Goal: Task Accomplishment & Management: Use online tool/utility

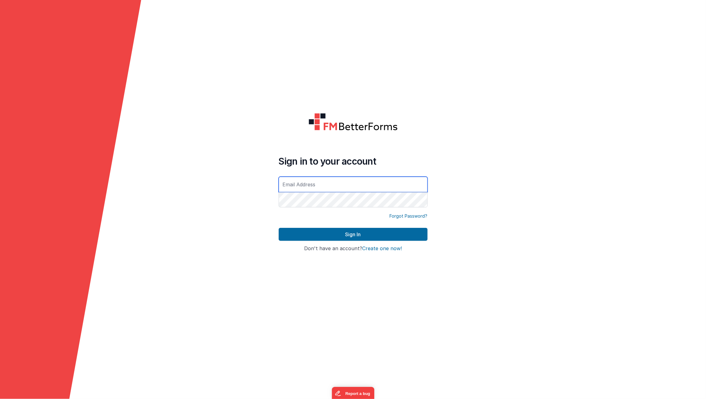
type input "[EMAIL_ADDRESS][DOMAIN_NAME]"
drag, startPoint x: 392, startPoint y: 243, endPoint x: 400, endPoint y: 242, distance: 8.4
click at [400, 242] on div "Sign In" at bounding box center [353, 237] width 149 height 18
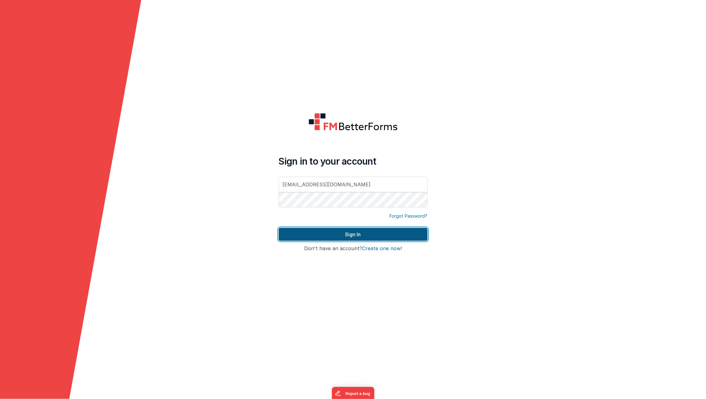
click at [406, 236] on button "Sign In" at bounding box center [353, 234] width 149 height 13
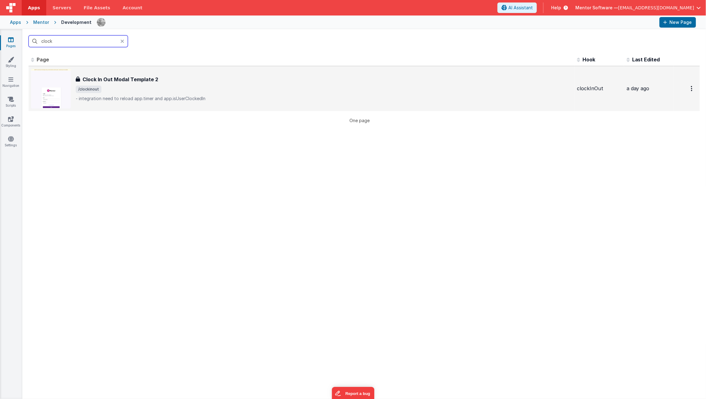
type input "clock"
click at [305, 91] on span "/clockinout" at bounding box center [324, 89] width 496 height 7
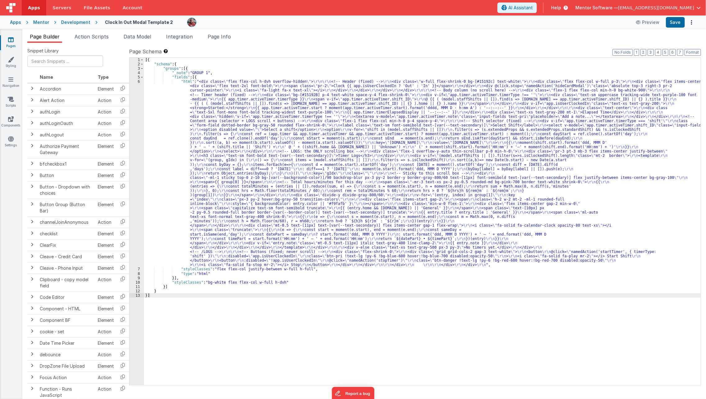
click at [233, 169] on div "[{ "schema" : { "groups" : [{ "_note" : "GROUP 1" , "fields" : [{ "html" : "<di…" at bounding box center [422, 226] width 557 height 336
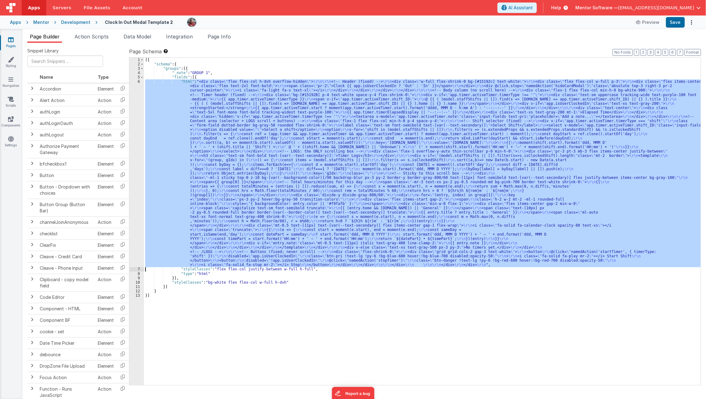
click at [132, 172] on div "6" at bounding box center [136, 173] width 15 height 188
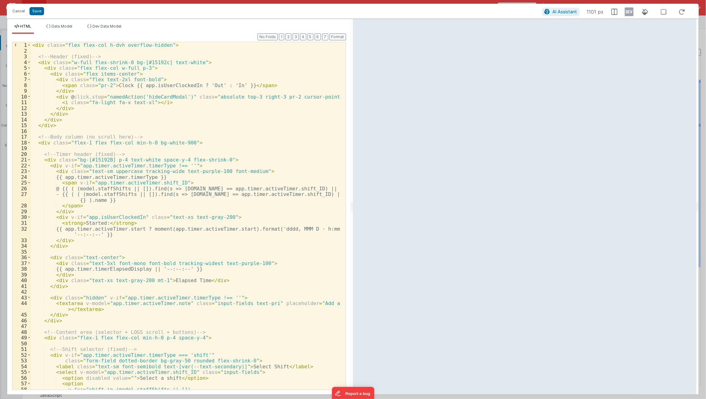
click at [190, 133] on div "< div class = "flex flex-col h-dvh overflow-hidden" > <!-- Header (fixed) --> <…" at bounding box center [186, 222] width 310 height 360
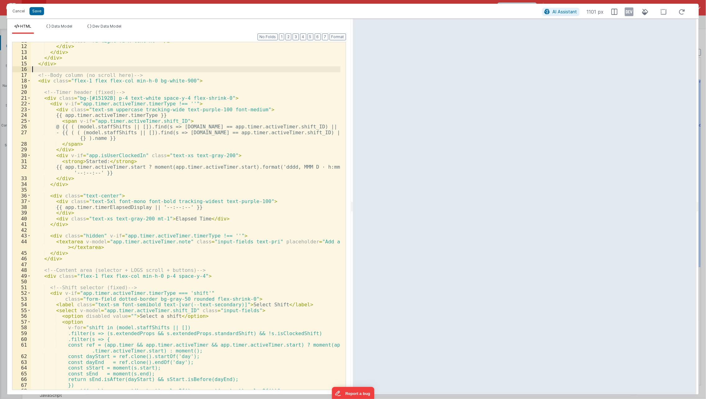
click at [184, 143] on div "< i class = "fa-light fa-x text-xl" > </ i > </ div > </ div > </ div > </ div …" at bounding box center [186, 218] width 310 height 360
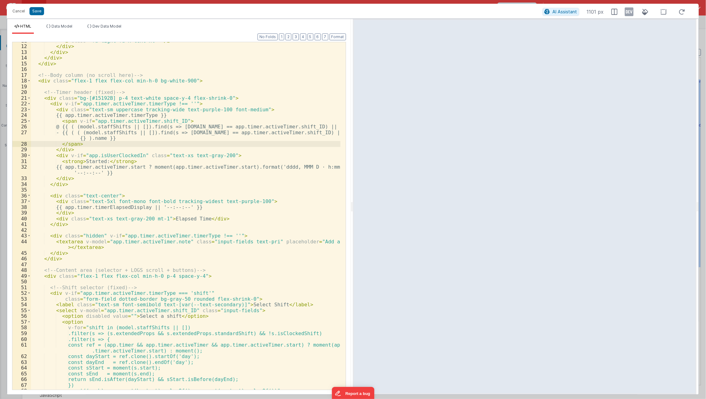
scroll to position [82, 0]
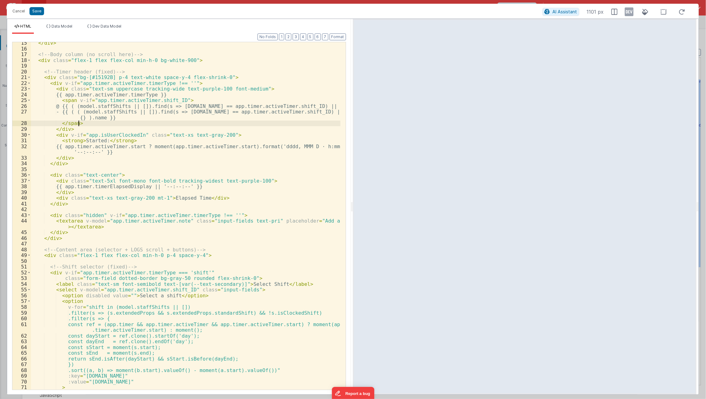
click at [156, 258] on div "</ div > <!-- Body column (no scroll here) --> < div class = "flex-1 flex flex-…" at bounding box center [186, 220] width 310 height 360
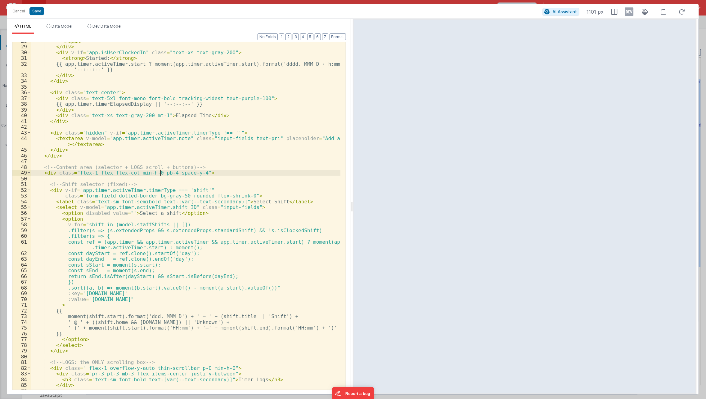
click at [162, 261] on div "</ span > </ div > < div v-if = "app.isUserClockedIn" class = "text-xs text-gra…" at bounding box center [186, 218] width 310 height 360
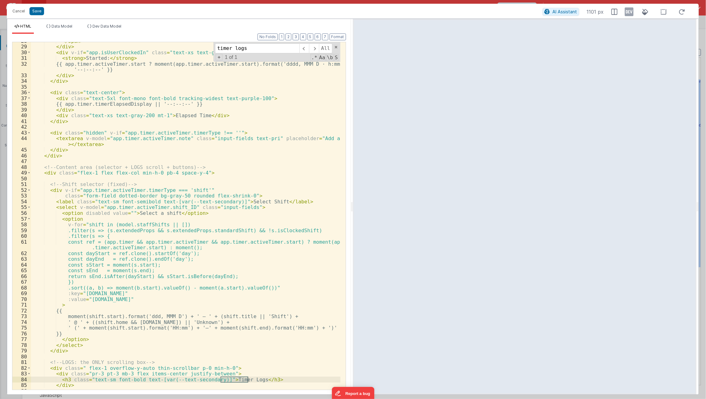
type input "timer logs"
click at [90, 377] on div "</ span > </ div > < div v-if = "app.isUserClockedIn" class = "text-xs text-gra…" at bounding box center [186, 218] width 310 height 360
click at [227, 190] on div "</ span > </ div > < div v-if = "app.isUserClockedIn" class = "text-xs text-gra…" at bounding box center [186, 218] width 310 height 360
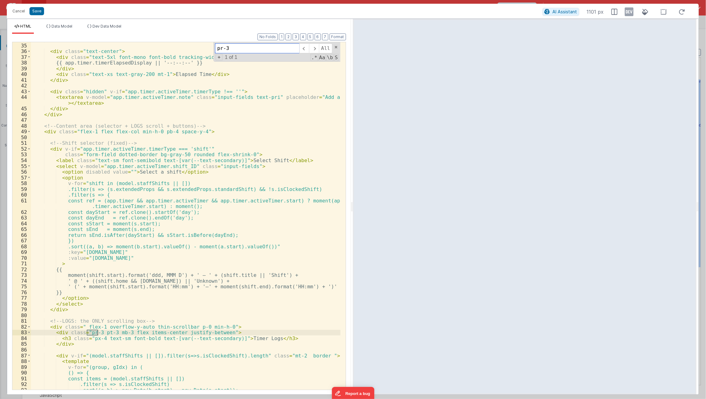
scroll to position [206, 0]
type input "pr-3"
click at [90, 334] on div "</ div > < div class = "text-center" > < div class = "text-5xl font-mono font-b…" at bounding box center [185, 216] width 309 height 348
click at [88, 331] on div "</ div > < div class = "text-center" > < div class = "text-5xl font-mono font-b…" at bounding box center [186, 217] width 310 height 360
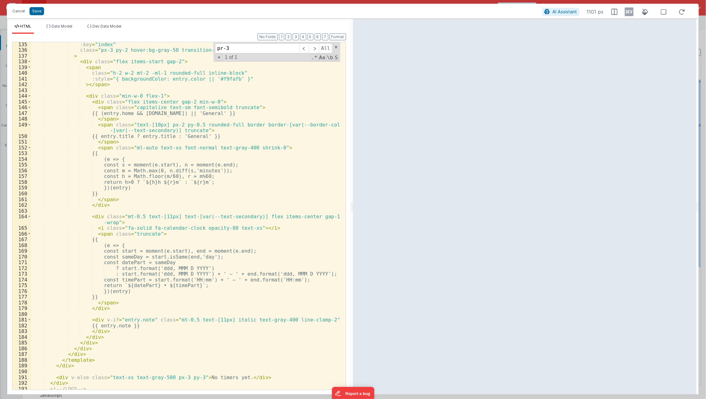
scroll to position [962, 0]
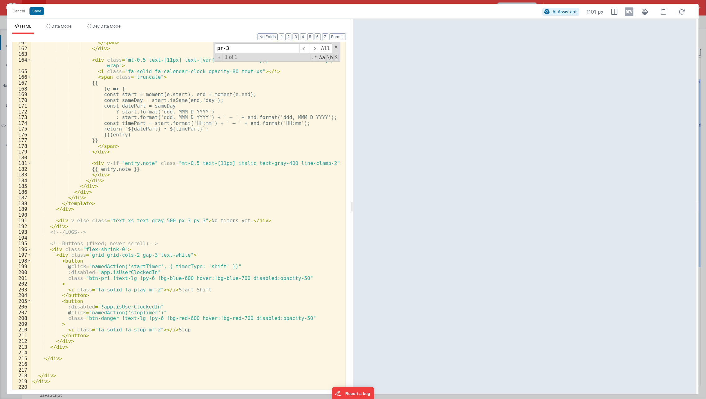
click at [115, 249] on div "</ span > </ div > < div class = "mt-0.5 text-[11px] text-[var(--text-secondary…" at bounding box center [186, 220] width 310 height 360
click at [227, 285] on div "</ span > </ div > < div class = "mt-0.5 text-[11px] text-[var(--text-secondary…" at bounding box center [186, 220] width 310 height 360
click at [116, 249] on div "</ span > </ div > < div class = "mt-0.5 text-[11px] text-[var(--text-secondary…" at bounding box center [186, 220] width 310 height 360
click at [40, 14] on button "Save" at bounding box center [36, 11] width 15 height 8
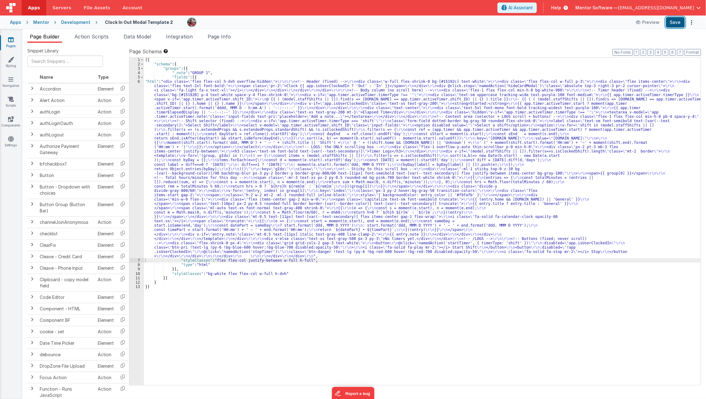
click at [675, 20] on button "Save" at bounding box center [675, 22] width 19 height 11
click at [140, 37] on span "Data Model" at bounding box center [138, 37] width 28 height 6
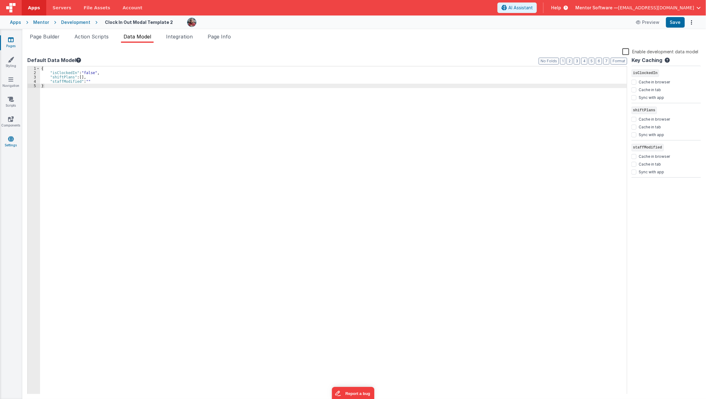
click at [10, 143] on link "Settings" at bounding box center [11, 142] width 22 height 12
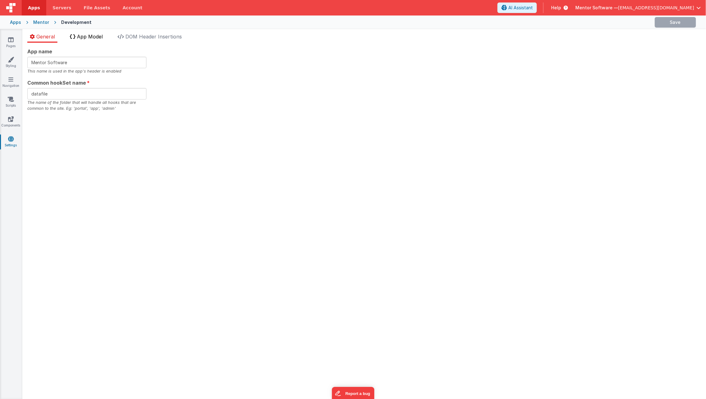
click at [85, 39] on span "App Model" at bounding box center [90, 37] width 26 height 6
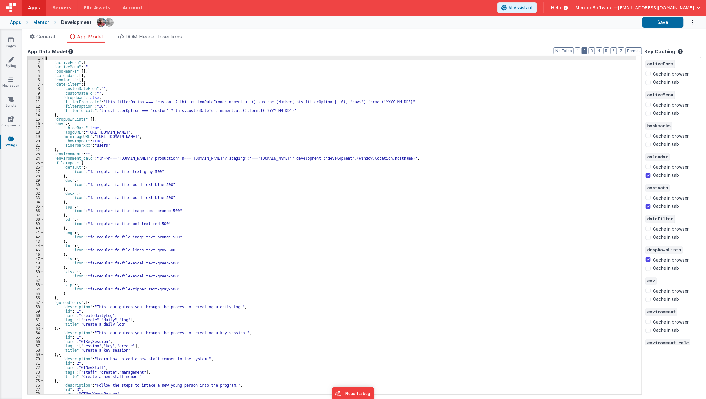
click at [588, 52] on button "2" at bounding box center [585, 50] width 6 height 7
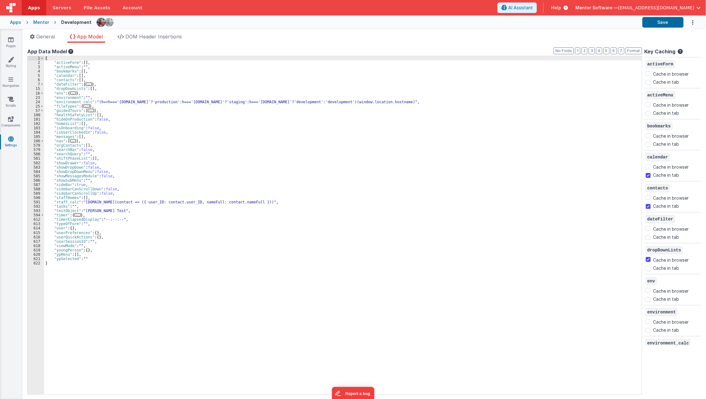
click at [124, 251] on div "{ "activeForm" : [ ] , "activeMenu" : "" , "bookmarks" : [ ] , "calendar" : [ ]…" at bounding box center [343, 229] width 598 height 347
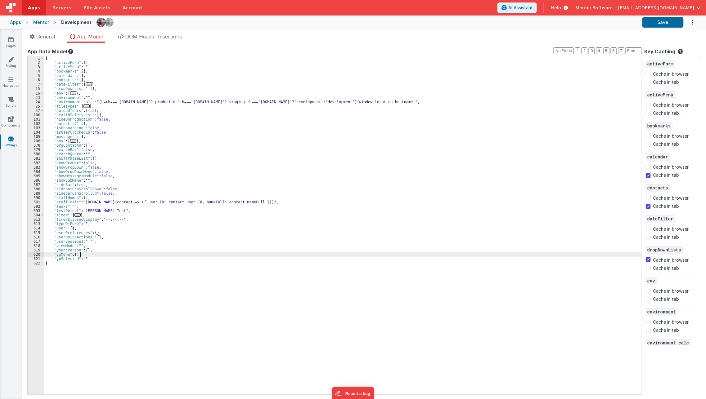
click at [118, 256] on div "{ "activeForm" : [ ] , "activeMenu" : "" , "bookmarks" : [ ] , "calendar" : [ ]…" at bounding box center [343, 229] width 598 height 347
click at [122, 261] on div "{ "activeForm" : [ ] , "activeMenu" : "" , "bookmarks" : [ ] , "calendar" : [ ]…" at bounding box center [343, 229] width 598 height 347
click at [144, 265] on div "{ "activeForm" : [ ] , "activeMenu" : "" , "bookmarks" : [ ] , "calendar" : [ ]…" at bounding box center [343, 229] width 598 height 347
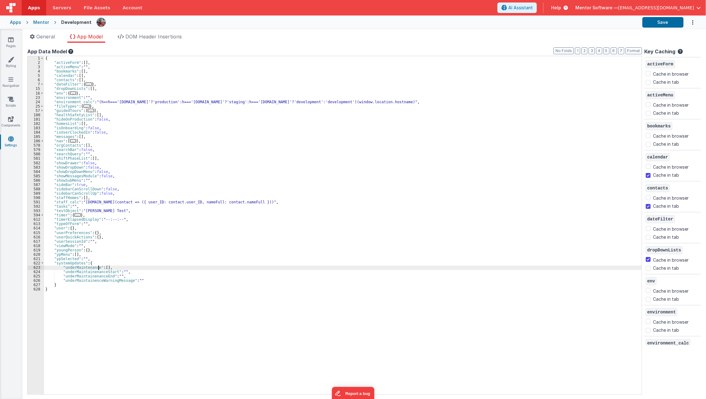
click at [99, 266] on div "{ "activeForm" : [ ] , "activeMenu" : "" , "bookmarks" : [ ] , "calendar" : [ ]…" at bounding box center [343, 229] width 598 height 347
click at [60, 293] on div "{ "activeForm" : [ ] , "activeMenu" : "" , "bookmarks" : [ ] , "calendar" : [ ]…" at bounding box center [343, 229] width 598 height 347
click at [62, 288] on div "{ "activeForm" : [ ] , "activeMenu" : "" , "bookmarks" : [ ] , "calendar" : [ ]…" at bounding box center [343, 229] width 598 height 347
click at [638, 50] on button "Format" at bounding box center [634, 50] width 16 height 7
click at [402, 278] on div "{ "activeForm" : [ ] , "activeMenu" : "" , "bookmarks" : [ ] , "calendar" : [ ]…" at bounding box center [343, 229] width 598 height 347
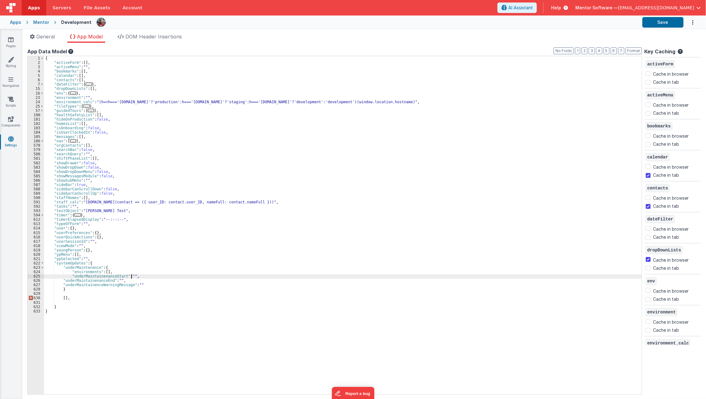
click at [194, 277] on div "{ "activeForm" : [ ] , "activeMenu" : "" , "bookmarks" : [ ] , "calendar" : [ ]…" at bounding box center [343, 229] width 598 height 347
click at [188, 286] on div "{ "activeForm" : [ ] , "activeMenu" : "" , "bookmarks" : [ ] , "calendar" : [ ]…" at bounding box center [343, 229] width 598 height 347
click at [73, 298] on div "{ "activeForm" : [ ] , "activeMenu" : "" , "bookmarks" : [ ] , "calendar" : [ ]…" at bounding box center [343, 229] width 598 height 347
click at [84, 276] on div "{ "activeForm" : [ ] , "activeMenu" : "" , "bookmarks" : [ ] , "calendar" : [ ]…" at bounding box center [343, 229] width 598 height 347
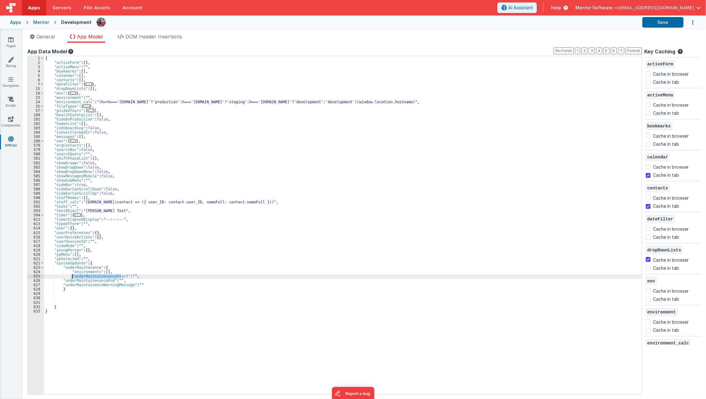
click at [84, 276] on div "{ "activeForm" : [ ] , "activeMenu" : "" , "bookmarks" : [ ] , "calendar" : [ ]…" at bounding box center [343, 229] width 598 height 347
click at [76, 274] on div "{ "activeForm" : [ ] , "activeMenu" : "" , "bookmarks" : [ ] , "calendar" : [ ]…" at bounding box center [343, 225] width 598 height 339
click at [72, 276] on div "{ "activeForm" : [ ] , "activeMenu" : "" , "bookmarks" : [ ] , "calendar" : [ ]…" at bounding box center [343, 229] width 598 height 347
click at [65, 284] on div "{ "activeForm" : [ ] , "activeMenu" : "" , "bookmarks" : [ ] , "calendar" : [ ]…" at bounding box center [343, 229] width 598 height 347
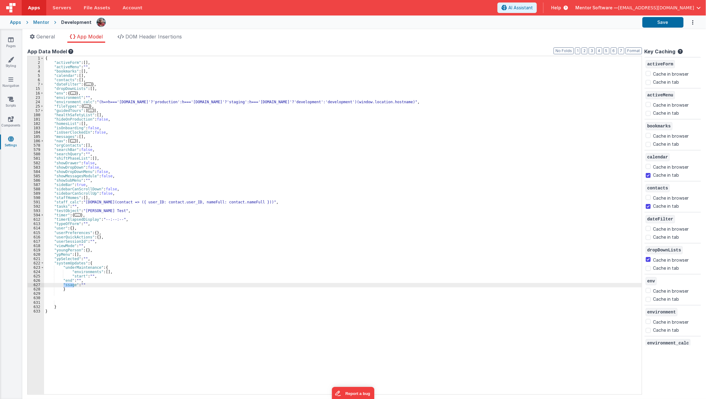
click at [65, 284] on div "{ "activeForm" : [ ] , "activeMenu" : "" , "bookmarks" : [ ] , "calendar" : [ ]…" at bounding box center [343, 229] width 598 height 347
click at [635, 50] on button "Format" at bounding box center [634, 50] width 16 height 7
click at [555, 173] on div "{ "activeForm" : [ ] , "activeMenu" : "" , "bookmarks" : [ ] , "calendar" : [ ]…" at bounding box center [343, 229] width 598 height 347
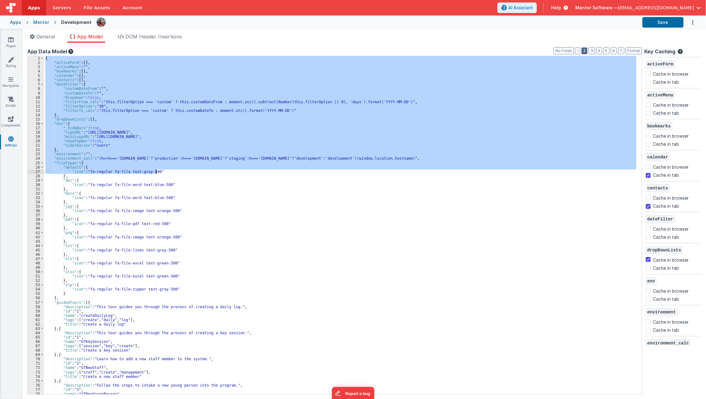
click at [588, 51] on button "2" at bounding box center [585, 50] width 6 height 7
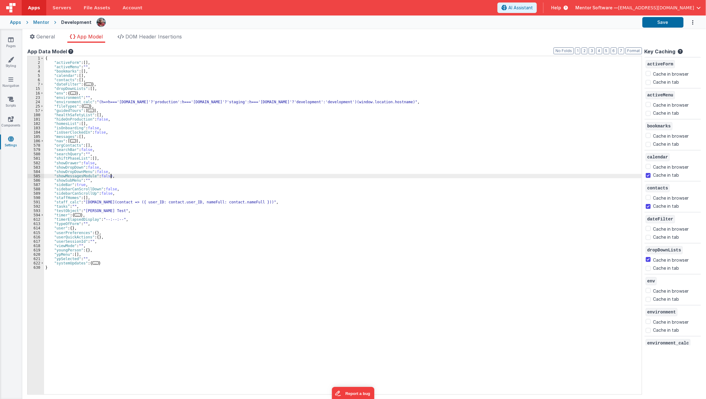
click at [213, 175] on div "{ "activeForm" : [ ] , "activeMenu" : "" , "bookmarks" : [ ] , "calendar" : [ ]…" at bounding box center [343, 229] width 598 height 347
click at [96, 229] on div "{ "activeForm" : [ ] , "activeMenu" : "" , "bookmarks" : [ ] , "calendar" : [ ]…" at bounding box center [343, 229] width 598 height 347
type input "u"
click at [105, 282] on div "{ "activeForm" : [ ] , "activeMenu" : "" , "bookmarks" : [ ] , "calendar" : [ ]…" at bounding box center [343, 229] width 598 height 347
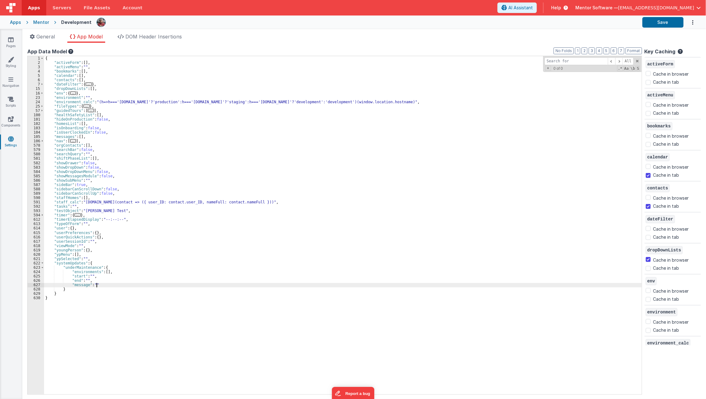
click at [105, 286] on div "{ "activeForm" : [ ] , "activeMenu" : "" , "bookmarks" : [ ] , "calendar" : [ ]…" at bounding box center [343, 229] width 598 height 347
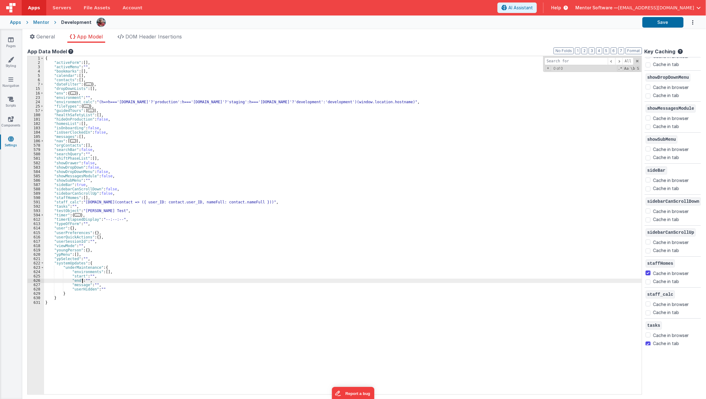
click at [82, 280] on div "{ "activeForm" : [ ] , "activeMenu" : "" , "bookmarks" : [ ] , "calendar" : [ ]…" at bounding box center [343, 229] width 598 height 347
click at [82, 278] on div "{ "activeForm" : [ ] , "activeMenu" : "" , "bookmarks" : [ ] , "calendar" : [ ]…" at bounding box center [343, 229] width 598 height 347
click at [117, 293] on div "{ "activeForm" : [ ] , "activeMenu" : "" , "bookmarks" : [ ] , "calendar" : [ ]…" at bounding box center [343, 229] width 598 height 347
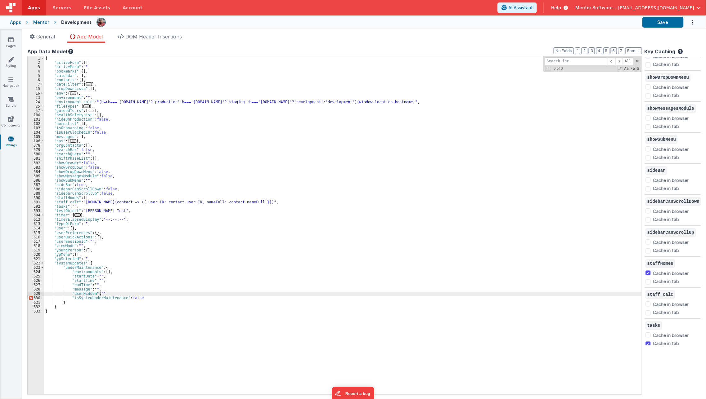
click at [117, 293] on div "{ "activeForm" : [ ] , "activeMenu" : "" , "bookmarks" : [ ] , "calendar" : [ ]…" at bounding box center [343, 229] width 598 height 347
click at [661, 25] on button "Save" at bounding box center [662, 22] width 41 height 11
click at [276, 390] on div "{ "activeForm" : [ ] , "activeMenu" : "" , "bookmarks" : [ ] , "calendar" : [ ]…" at bounding box center [343, 229] width 598 height 347
click at [120, 357] on div "{ "activeForm" : [ ] , "activeMenu" : "" , "bookmarks" : [ ] , "calendar" : [ ]…" at bounding box center [343, 229] width 598 height 347
click at [81, 315] on div "{ "activeForm" : [ ] , "activeMenu" : "" , "bookmarks" : [ ] , "calendar" : [ ]…" at bounding box center [343, 229] width 598 height 347
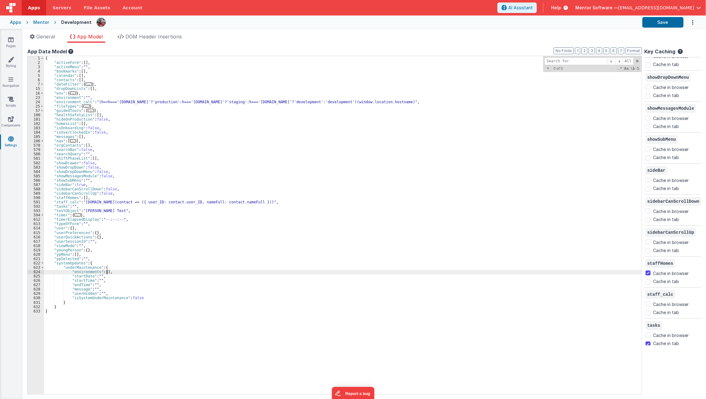
click at [106, 271] on div "{ "activeForm" : [ ] , "activeMenu" : "" , "bookmarks" : [ ] , "calendar" : [ ]…" at bounding box center [343, 229] width 598 height 347
click at [115, 327] on div "{ "activeForm" : [ ] , "activeMenu" : "" , "bookmarks" : [ ] , "calendar" : [ ]…" at bounding box center [343, 229] width 598 height 347
click at [65, 308] on div "{ "activeForm" : [ ] , "activeMenu" : "" , "bookmarks" : [ ] , "calendar" : [ ]…" at bounding box center [343, 229] width 598 height 347
click at [69, 307] on div "{ "activeForm" : [ ] , "activeMenu" : "" , "bookmarks" : [ ] , "calendar" : [ ]…" at bounding box center [343, 229] width 598 height 347
click at [72, 304] on div "{ "activeForm" : [ ] , "activeMenu" : "" , "bookmarks" : [ ] , "calendar" : [ ]…" at bounding box center [343, 229] width 598 height 347
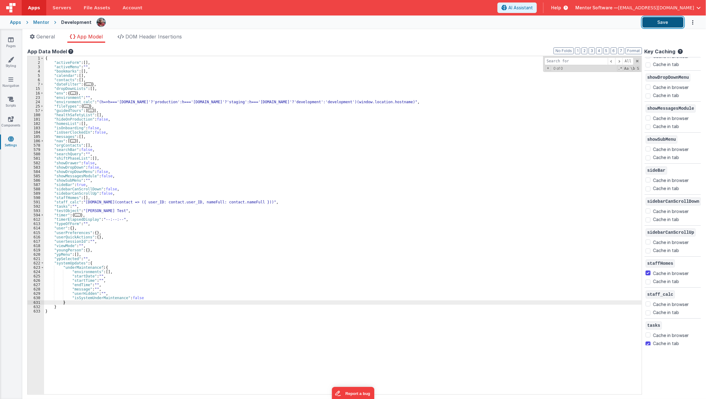
click at [673, 22] on button "Save" at bounding box center [662, 22] width 41 height 11
click at [86, 269] on div "{ "activeForm" : [ ] , "activeMenu" : "" , "bookmarks" : [ ] , "calendar" : [ ]…" at bounding box center [343, 229] width 598 height 347
click at [257, 176] on div "{ "activeForm" : [ ] , "activeMenu" : "" , "bookmarks" : [ ] , "calendar" : [ ]…" at bounding box center [343, 229] width 598 height 347
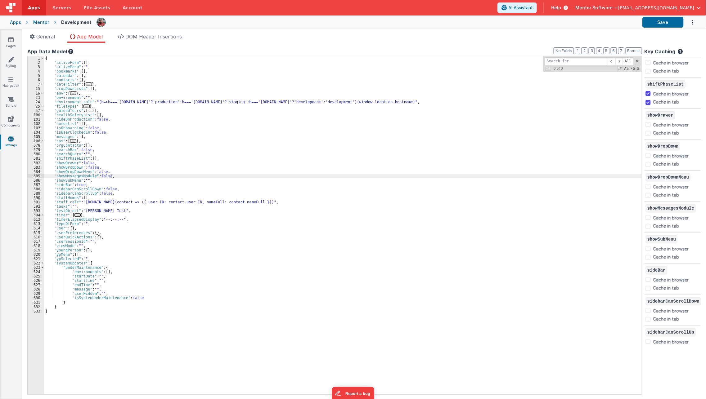
scroll to position [661, 0]
click at [207, 280] on div "{ "activeForm" : [ ] , "activeMenu" : "" , "bookmarks" : [ ] , "calendar" : [ ]…" at bounding box center [343, 229] width 598 height 347
click at [131, 298] on div "{ "activeForm" : [ ] , "activeMenu" : "" , "bookmarks" : [ ] , "calendar" : [ ]…" at bounding box center [343, 229] width 598 height 347
click at [106, 272] on div "{ "activeForm" : [ ] , "activeMenu" : "" , "bookmarks" : [ ] , "calendar" : [ ]…" at bounding box center [343, 229] width 598 height 347
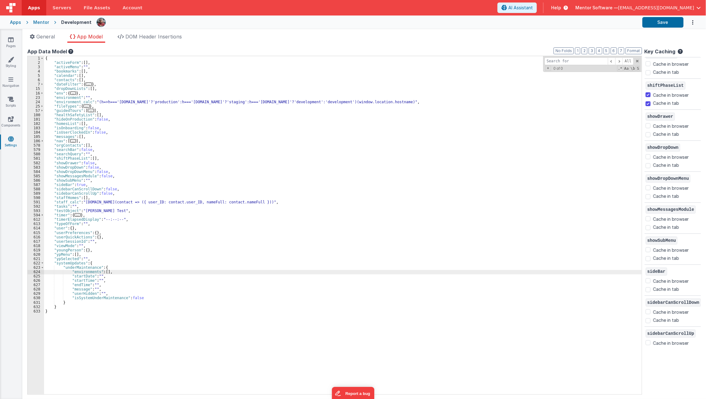
click at [380, 103] on div "{ "activeForm" : [ ] , "activeMenu" : "" , "bookmarks" : [ ] , "calendar" : [ ]…" at bounding box center [343, 229] width 598 height 347
click at [103, 273] on div "{ "activeForm" : [ ] , "activeMenu" : "" , "bookmarks" : [ ] , "calendar" : [ ]…" at bounding box center [343, 229] width 598 height 347
paste textarea
click at [156, 340] on div "{ "activeForm" : [ ] , "activeMenu" : "" , "bookmarks" : [ ] , "calendar" : [ ]…" at bounding box center [343, 229] width 598 height 347
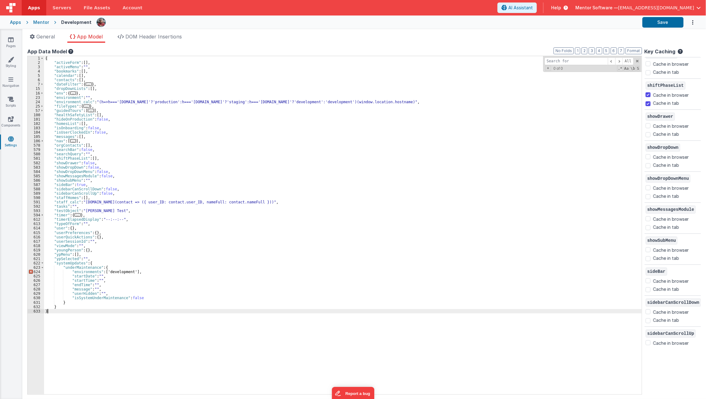
click at [107, 272] on div "{ "activeForm" : [ ] , "activeMenu" : "" , "bookmarks" : [ ] , "calendar" : [ ]…" at bounding box center [343, 229] width 598 height 347
click at [100, 331] on div "{ "activeForm" : [ ] , "activeMenu" : "" , "bookmarks" : [ ] , "calendar" : [ ]…" at bounding box center [343, 229] width 598 height 347
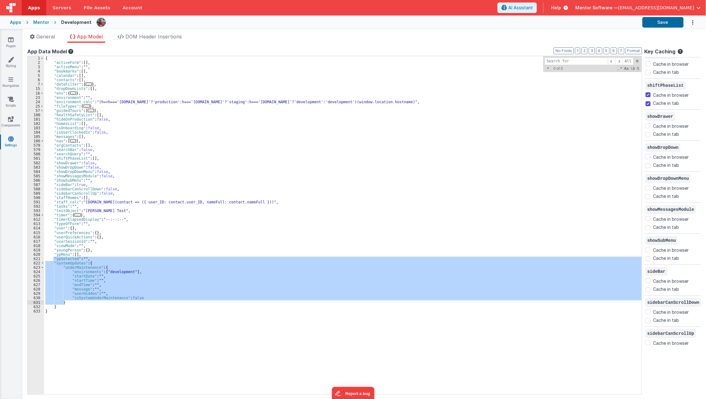
drag, startPoint x: 53, startPoint y: 261, endPoint x: 69, endPoint y: 304, distance: 46.2
click at [69, 304] on div "{ "activeForm" : [ ] , "activeMenu" : "" , "bookmarks" : [ ] , "calendar" : [ ]…" at bounding box center [343, 229] width 598 height 347
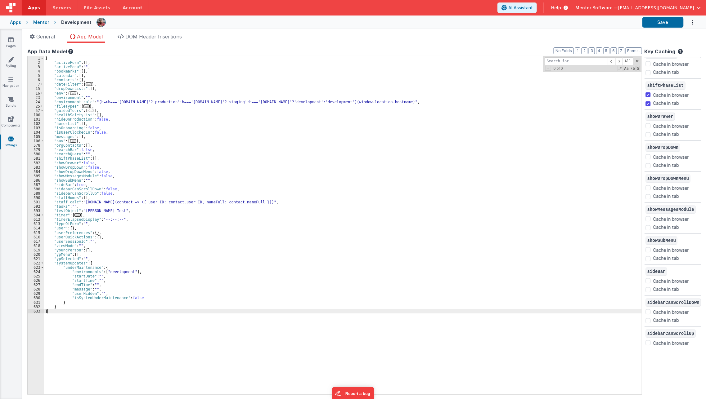
click at [66, 315] on div "{ "activeForm" : [ ] , "activeMenu" : "" , "bookmarks" : [ ] , "calendar" : [ ]…" at bounding box center [343, 229] width 598 height 347
click at [93, 297] on div "{ "activeForm" : [ ] , "activeMenu" : "" , "bookmarks" : [ ] , "calendar" : [ ]…" at bounding box center [343, 229] width 598 height 347
click at [130, 292] on div "{ "activeForm" : [ ] , "activeMenu" : "" , "bookmarks" : [ ] , "calendar" : [ ]…" at bounding box center [343, 229] width 598 height 347
click at [130, 294] on div "{ "activeForm" : [ ] , "activeMenu" : "" , "bookmarks" : [ ] , "calendar" : [ ]…" at bounding box center [343, 229] width 598 height 347
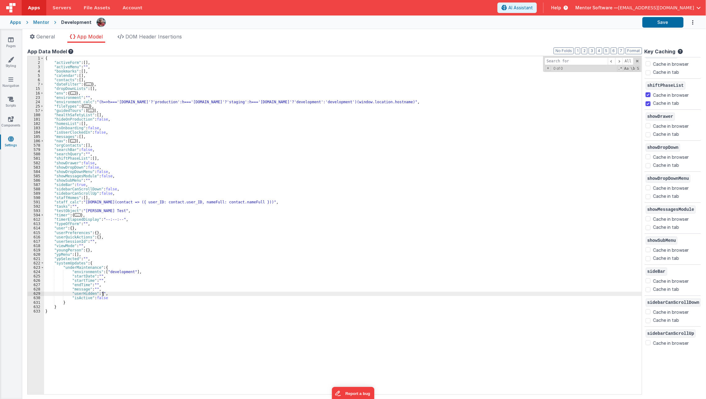
click at [129, 295] on div "{ "activeForm" : [ ] , "activeMenu" : "" , "bookmarks" : [ ] , "calendar" : [ ]…" at bounding box center [343, 229] width 598 height 347
click at [128, 299] on div "{ "activeForm" : [ ] , "activeMenu" : "" , "bookmarks" : [ ] , "calendar" : [ ]…" at bounding box center [343, 229] width 598 height 347
click at [80, 265] on div "{ "activeForm" : [ ] , "activeMenu" : "" , "bookmarks" : [ ] , "calendar" : [ ]…" at bounding box center [343, 229] width 598 height 347
click at [96, 305] on div "{ "activeForm" : [ ] , "activeMenu" : "" , "bookmarks" : [ ] , "calendar" : [ ]…" at bounding box center [343, 229] width 598 height 347
click at [111, 348] on div "{ "activeForm" : [ ] , "activeMenu" : "" , "bookmarks" : [ ] , "calendar" : [ ]…" at bounding box center [343, 229] width 598 height 347
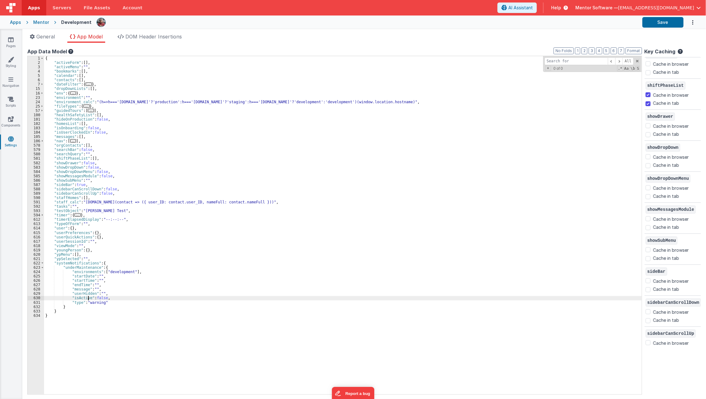
click at [88, 300] on div "{ "activeForm" : [ ] , "activeMenu" : "" , "bookmarks" : [ ] , "calendar" : [ ]…" at bounding box center [343, 229] width 598 height 347
click at [72, 289] on div "{ "activeForm" : [ ] , "activeMenu" : "" , "bookmarks" : [ ] , "calendar" : [ ]…" at bounding box center [343, 229] width 598 height 347
click at [127, 337] on div "{ "activeForm" : [ ] , "activeMenu" : "" , "bookmarks" : [ ] , "calendar" : [ ]…" at bounding box center [343, 229] width 598 height 347
click at [667, 24] on button "Save" at bounding box center [662, 22] width 41 height 11
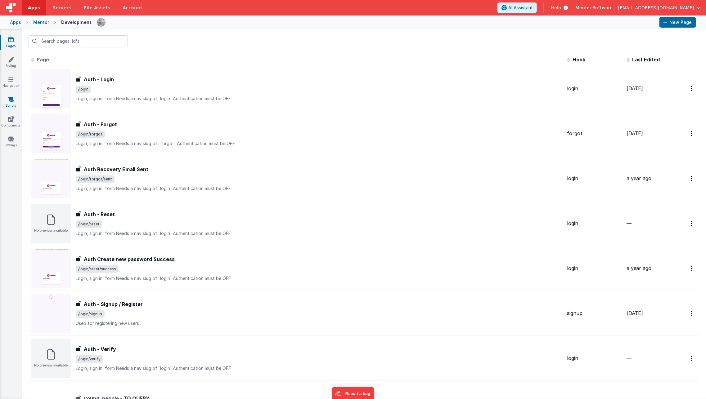
click at [11, 105] on link "Scripts" at bounding box center [11, 102] width 22 height 12
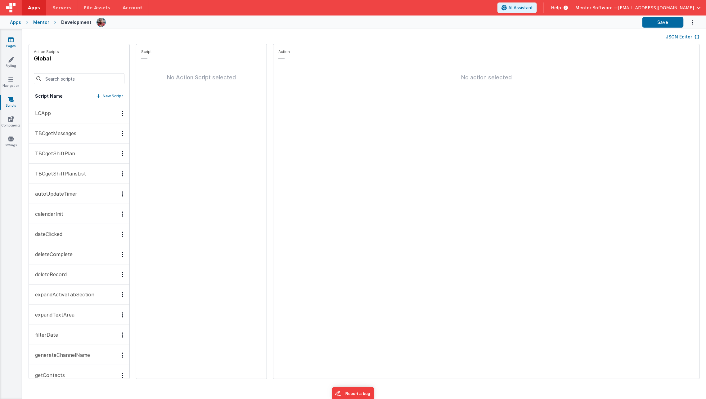
click at [12, 41] on icon at bounding box center [11, 40] width 6 height 6
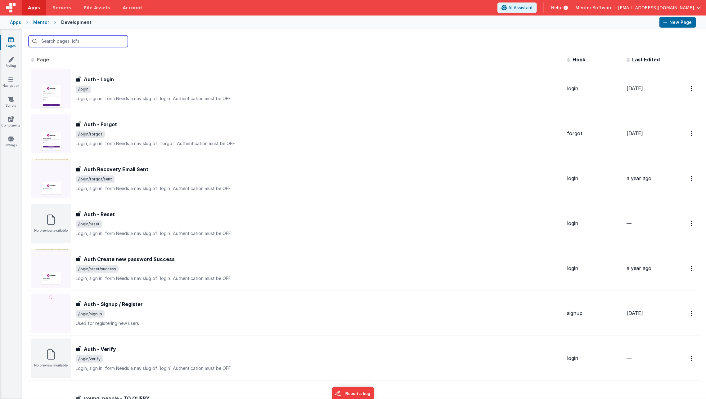
click at [66, 46] on input "text" at bounding box center [78, 41] width 99 height 12
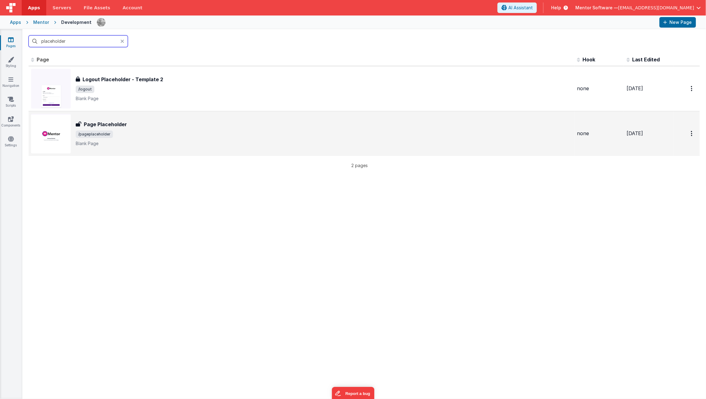
type input "placeholder"
click at [98, 133] on span "/pageplaceholder" at bounding box center [94, 134] width 37 height 7
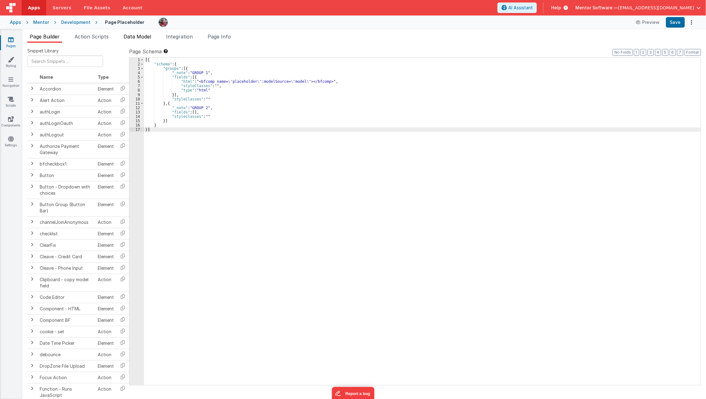
click at [137, 41] on li "Data Model" at bounding box center [137, 38] width 33 height 10
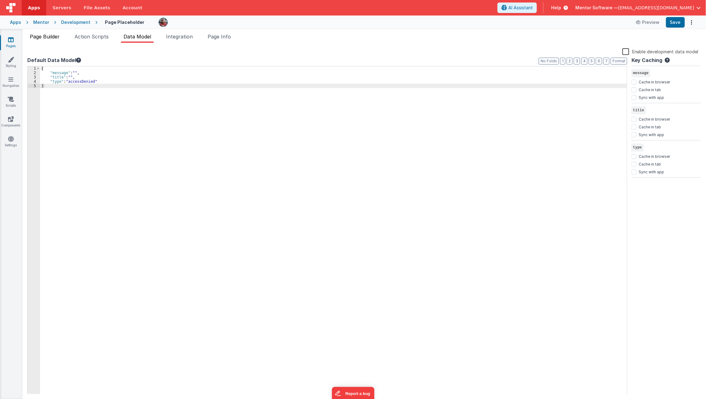
click at [54, 34] on span "Page Builder" at bounding box center [45, 37] width 30 height 6
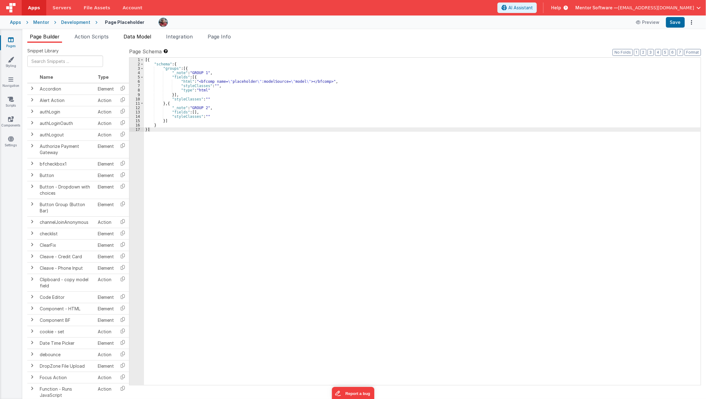
click at [145, 40] on li "Data Model" at bounding box center [137, 38] width 33 height 10
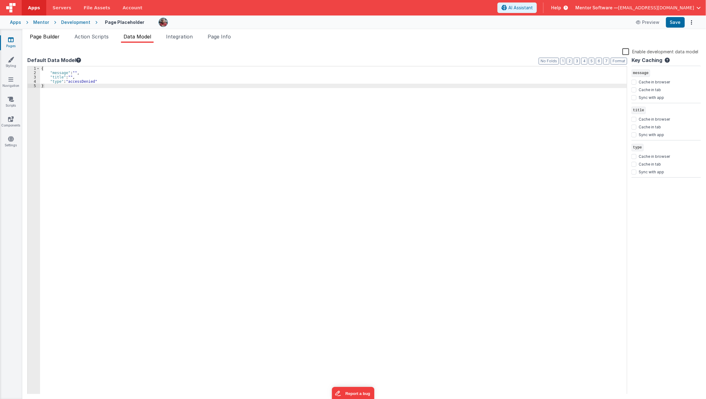
click at [43, 38] on span "Page Builder" at bounding box center [45, 37] width 30 height 6
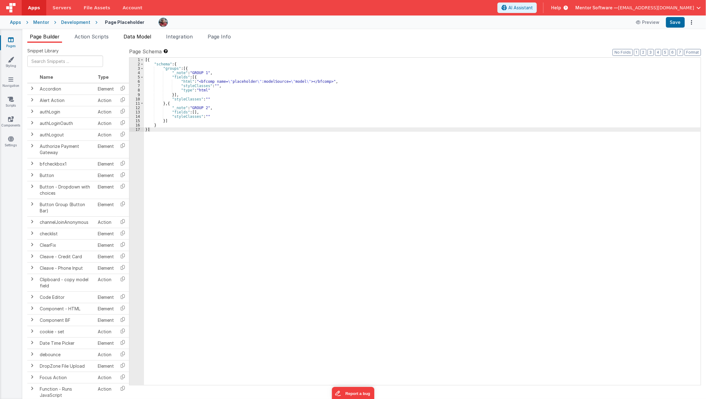
click at [139, 35] on span "Data Model" at bounding box center [138, 37] width 28 height 6
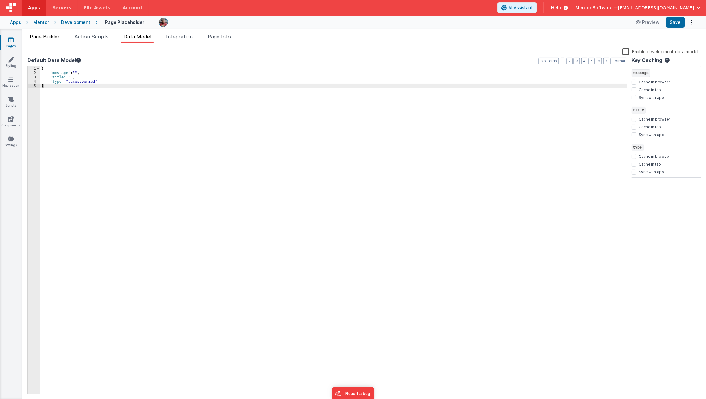
click at [54, 37] on span "Page Builder" at bounding box center [45, 37] width 30 height 6
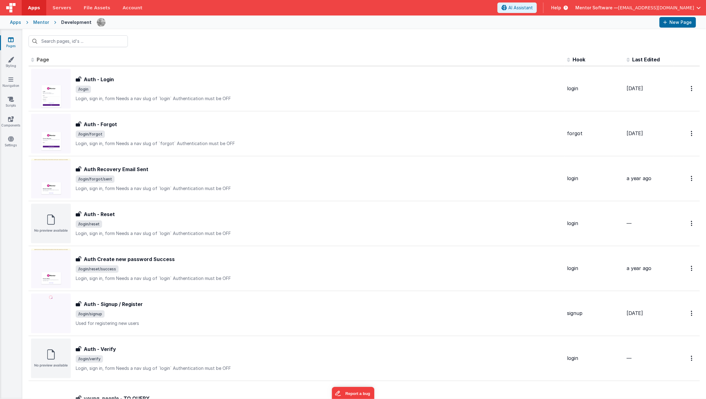
click at [55, 41] on input "text" at bounding box center [78, 41] width 99 height 12
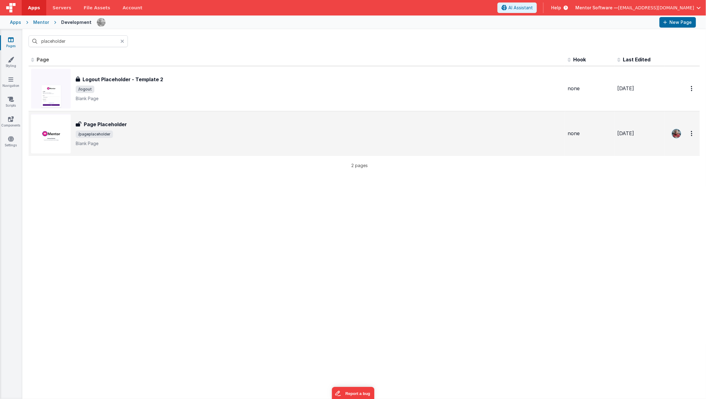
type input "placeholder"
click at [106, 126] on h3 "Page Placeholder" at bounding box center [105, 124] width 43 height 7
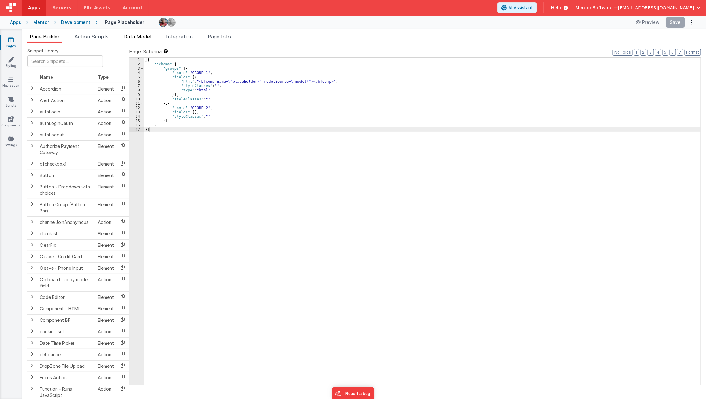
click at [149, 36] on span "Data Model" at bounding box center [138, 37] width 28 height 6
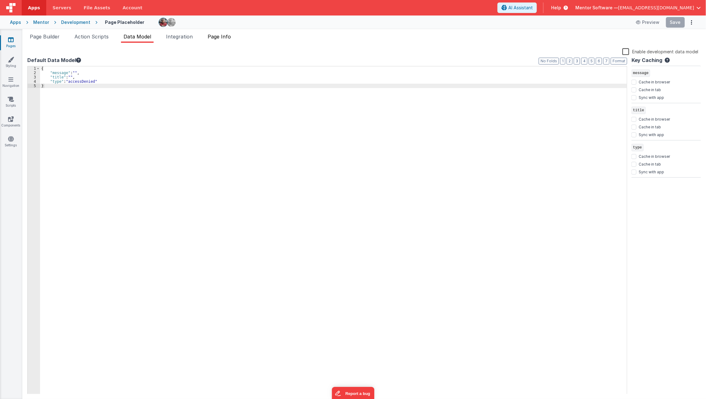
click at [219, 35] on span "Page Info" at bounding box center [219, 37] width 23 height 6
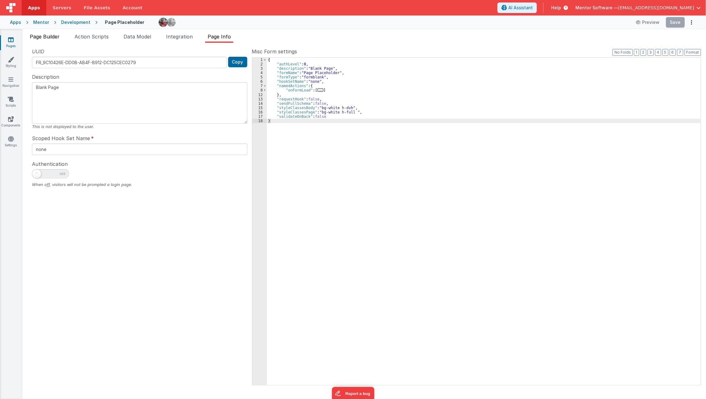
click at [47, 40] on li "Page Builder" at bounding box center [44, 38] width 35 height 10
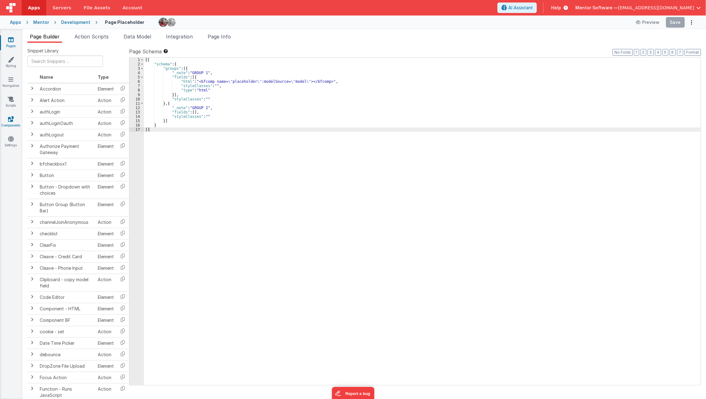
click at [6, 118] on link "Components" at bounding box center [11, 122] width 22 height 12
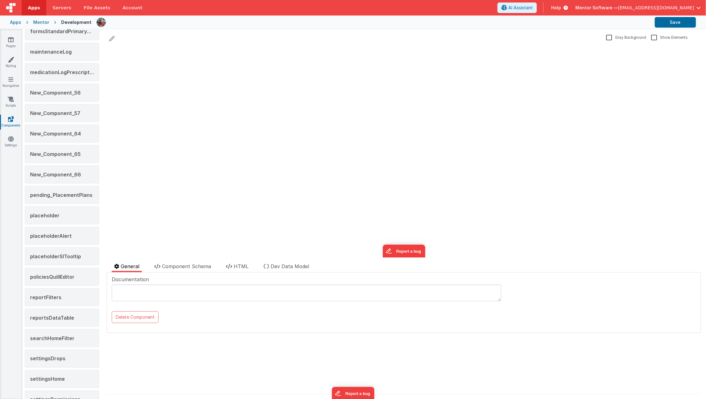
scroll to position [316, 0]
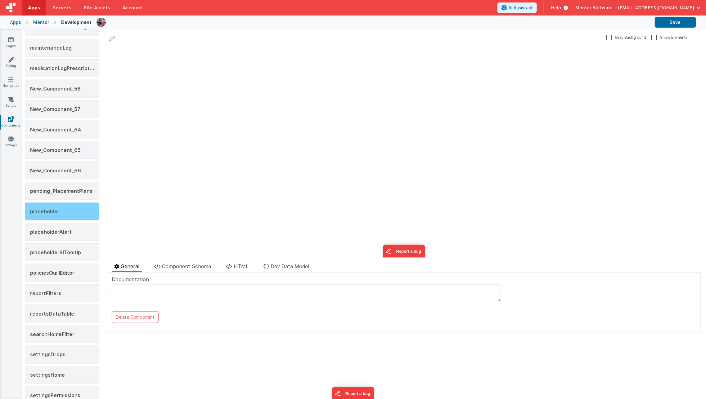
click at [62, 203] on div "placeholder" at bounding box center [62, 212] width 74 height 18
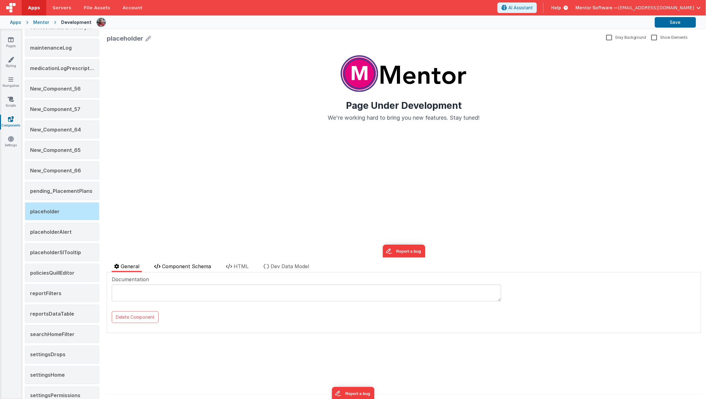
click at [198, 265] on span "Component Schema" at bounding box center [186, 267] width 49 height 6
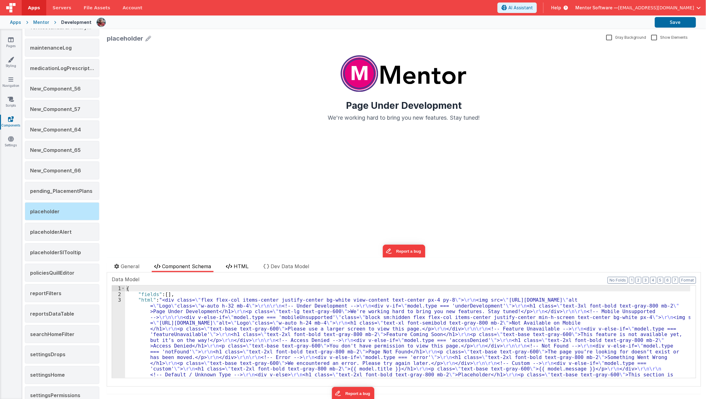
click at [234, 265] on li "HTML" at bounding box center [237, 268] width 28 height 10
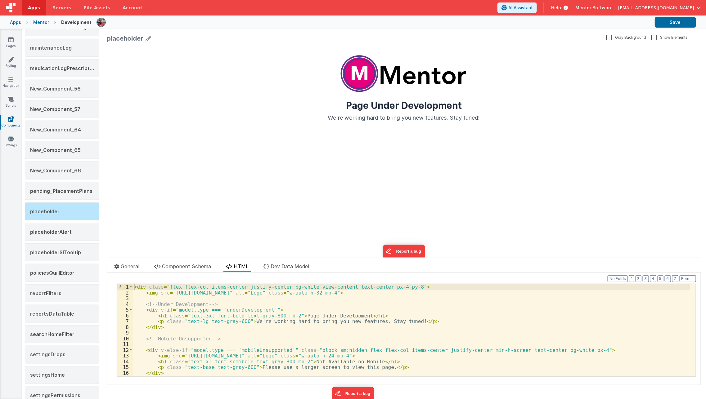
drag, startPoint x: 277, startPoint y: 260, endPoint x: 274, endPoint y: 273, distance: 12.7
click at [274, 273] on div "placeholder Gray Background Show Elements General Component Schema HTML Dev Dat…" at bounding box center [404, 214] width 604 height 370
click at [274, 273] on div "Documentation Delete Component Data Model Format 7 6 5 4 3 2 1 No Folds 1 2 3 4…" at bounding box center [404, 329] width 594 height 113
click at [279, 271] on li "Dev Data Model" at bounding box center [286, 268] width 51 height 10
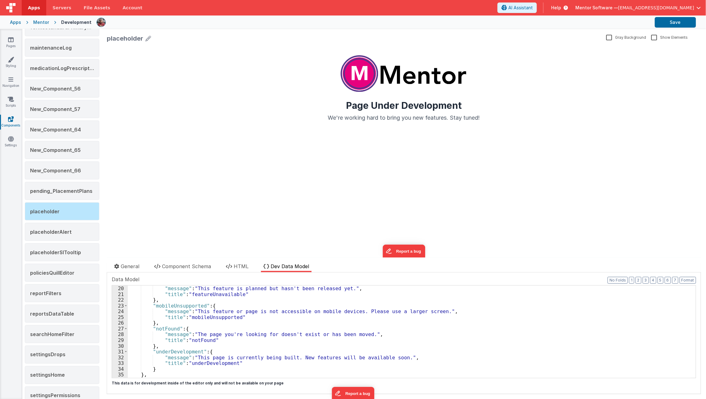
scroll to position [131, 0]
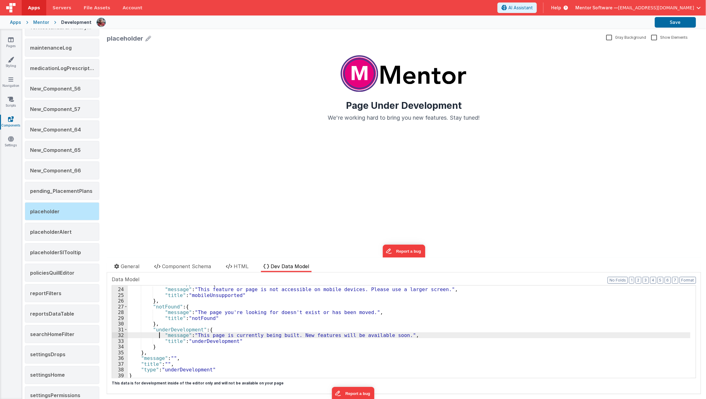
drag, startPoint x: 160, startPoint y: 333, endPoint x: 165, endPoint y: 331, distance: 5.4
click at [165, 331] on div ""mobileUnsupported" : { "message" : "This feature or page is not accessible on …" at bounding box center [409, 333] width 563 height 104
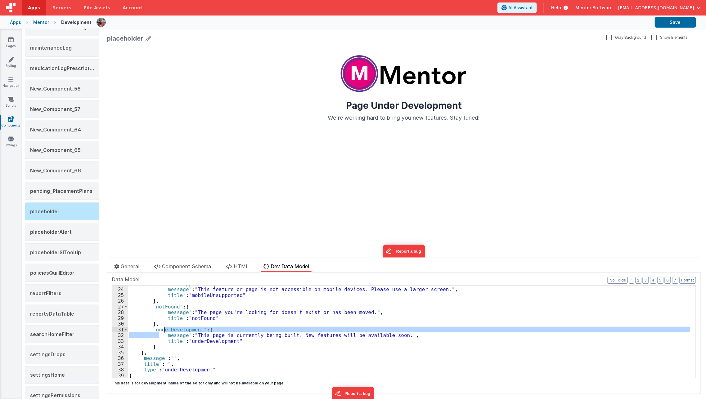
click at [165, 331] on div ""mobileUnsupported" : { "message" : "This feature or page is not accessible on …" at bounding box center [409, 332] width 563 height 92
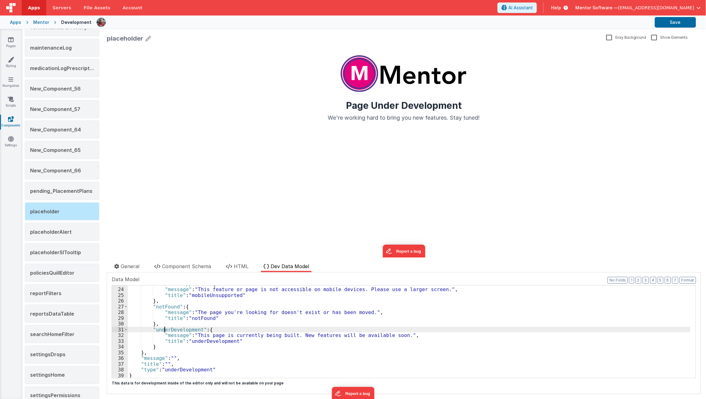
click at [165, 331] on div ""mobileUnsupported" : { "message" : "This feature or page is not accessible on …" at bounding box center [409, 333] width 563 height 104
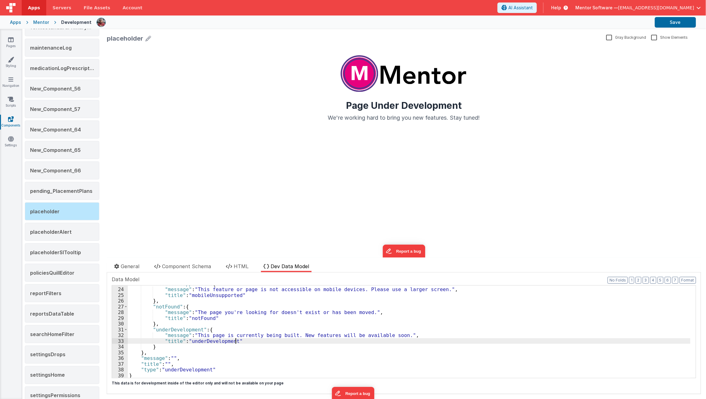
click at [245, 340] on div ""mobileUnsupported" : { "message" : "This feature or page is not accessible on …" at bounding box center [409, 333] width 563 height 104
click at [146, 330] on div ""mobileUnsupported" : { "message" : "This feature or page is not accessible on …" at bounding box center [409, 333] width 563 height 104
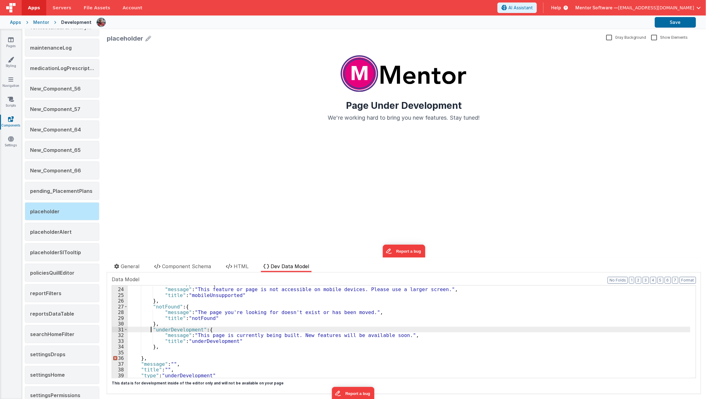
click at [151, 331] on div ""mobileUnsupported" : { "message" : "This feature or page is not accessible on …" at bounding box center [409, 333] width 563 height 104
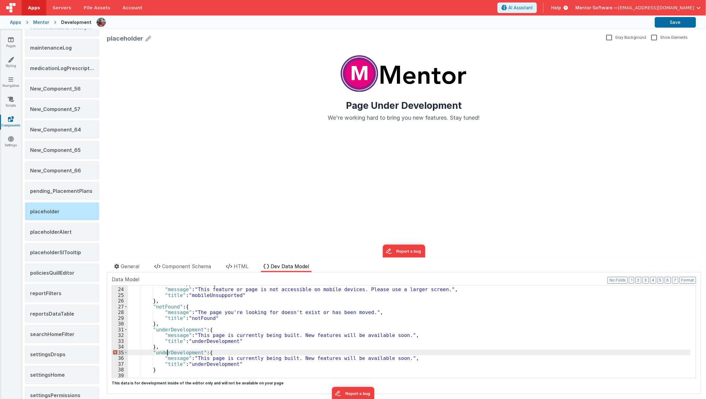
click at [168, 355] on div ""mobileUnsupported" : { "message" : "This feature or page is not accessible on …" at bounding box center [409, 333] width 563 height 104
click at [173, 353] on div ""mobileUnsupported" : { "message" : "This feature or page is not accessible on …" at bounding box center [409, 333] width 563 height 104
paste textarea
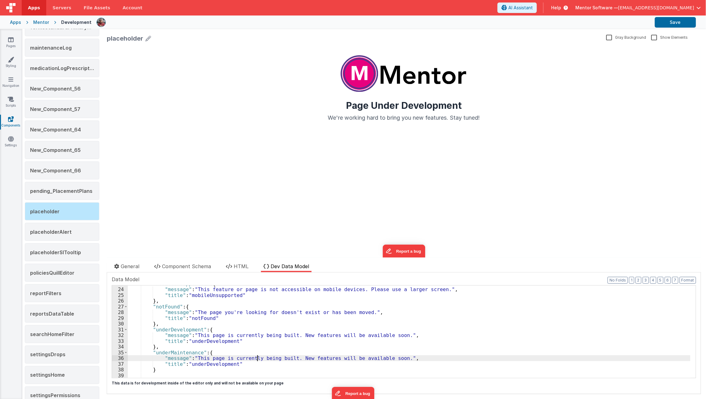
click at [258, 359] on div ""mobileUnsupported" : { "message" : "This feature or page is not accessible on …" at bounding box center [409, 333] width 563 height 104
click at [258, 369] on div ""mobileUnsupported" : { "message" : "This feature or page is not accessible on …" at bounding box center [409, 333] width 563 height 104
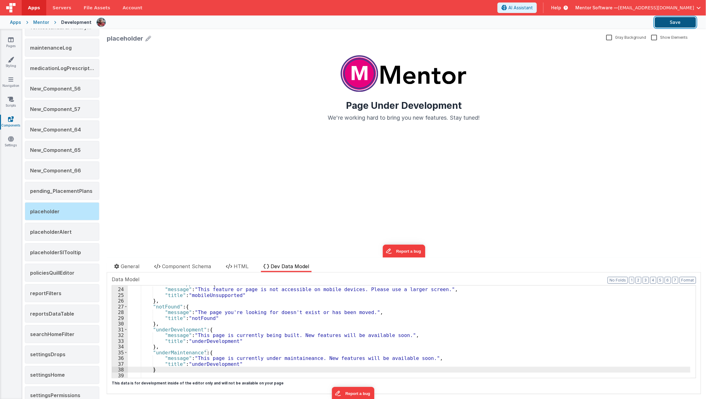
click at [663, 26] on button "Save" at bounding box center [675, 22] width 41 height 11
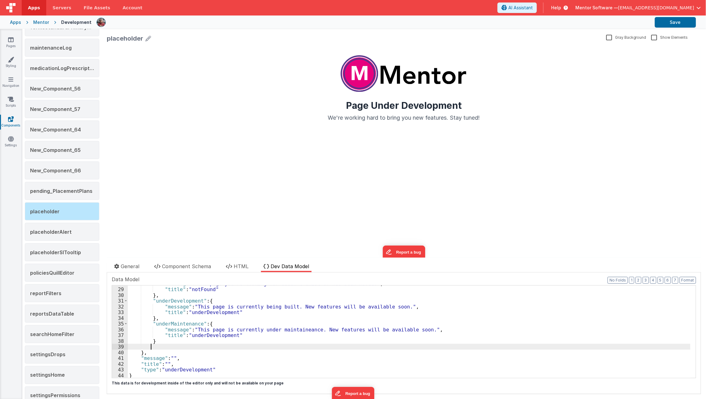
click at [304, 347] on div ""message" : "The page you're looking for doesn't exist or has been moved." , "t…" at bounding box center [409, 333] width 563 height 104
click at [187, 321] on div ""message" : "The page you're looking for doesn't exist or has been moved." , "t…" at bounding box center [409, 333] width 563 height 104
click at [213, 336] on div ""message" : "The page you're looking for doesn't exist or has been moved." , "t…" at bounding box center [409, 333] width 563 height 104
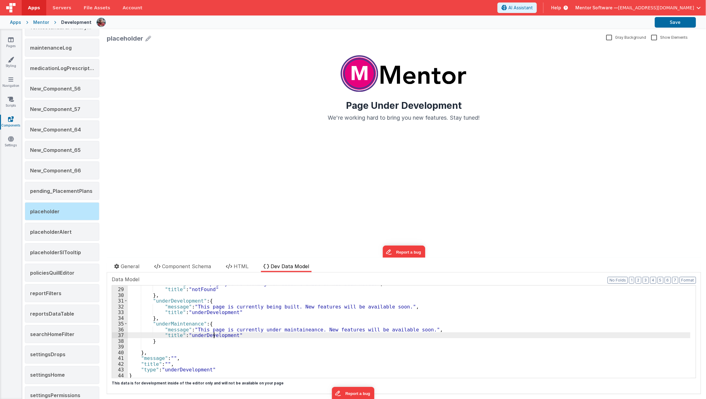
click at [213, 336] on div ""message" : "The page you're looking for doesn't exist or has been moved." , "t…" at bounding box center [409, 333] width 563 height 104
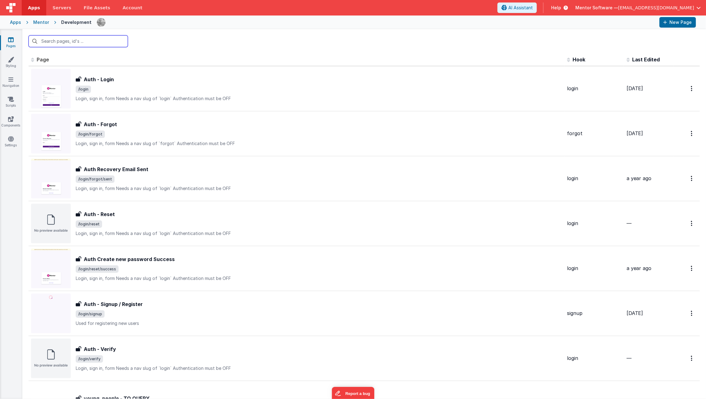
click at [77, 39] on input "text" at bounding box center [78, 41] width 99 height 12
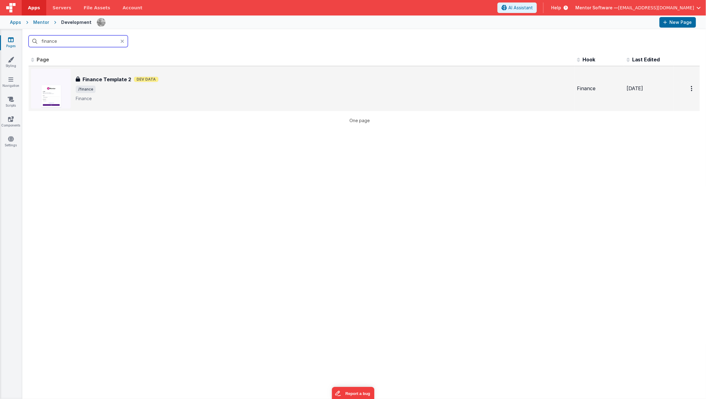
type input "finance"
click at [112, 96] on p "Finance" at bounding box center [324, 99] width 496 height 6
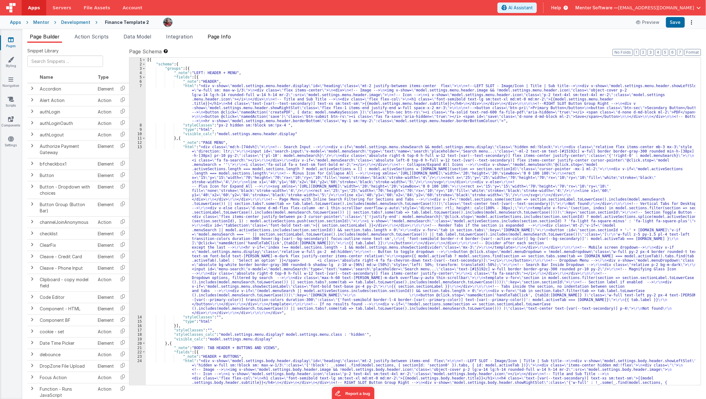
click at [230, 37] on span "Page Info" at bounding box center [219, 37] width 23 height 6
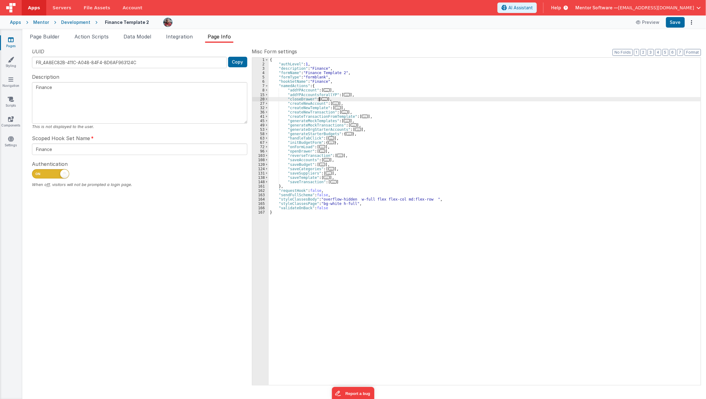
click at [322, 99] on span "..." at bounding box center [325, 98] width 6 height 3
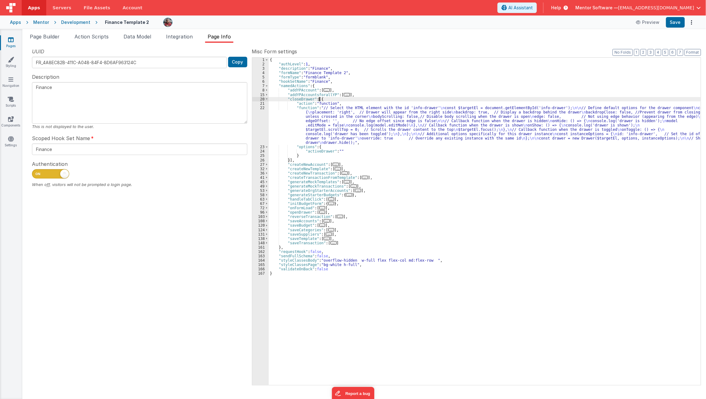
click at [294, 118] on div "{ "authLevel" : 1 , "description" : "Finance" , "formName" : "Finance Template …" at bounding box center [485, 226] width 432 height 336
click at [326, 213] on div "{ "authLevel" : 1 , "description" : "Finance" , "formName" : "Finance Template …" at bounding box center [485, 226] width 432 height 336
click at [323, 212] on div "{ "authLevel" : 1 , "description" : "Finance" , "formName" : "Finance Template …" at bounding box center [485, 222] width 432 height 328
click at [321, 212] on span "..." at bounding box center [322, 212] width 6 height 3
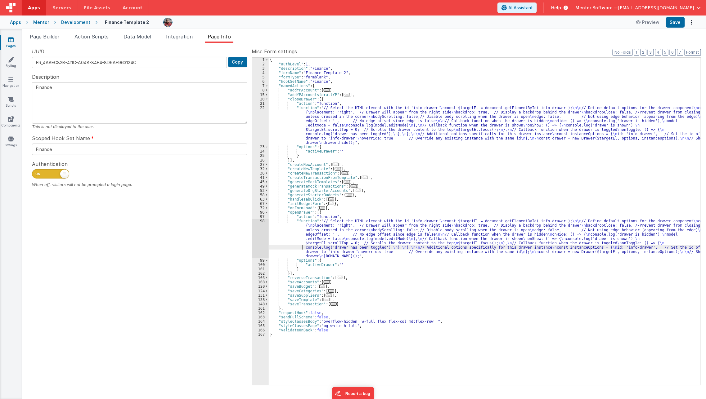
click at [279, 248] on div "{ "authLevel" : 1 , "description" : "Finance" , "formName" : "Finance Template …" at bounding box center [485, 226] width 432 height 336
click at [258, 245] on div "98" at bounding box center [260, 238] width 16 height 39
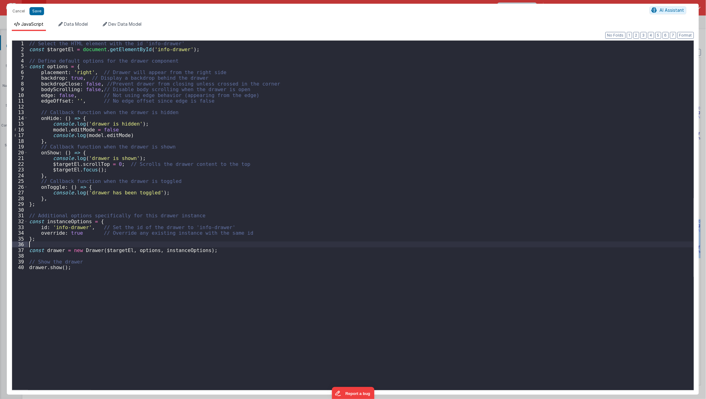
click at [258, 245] on div "// Select the HTML element with the id 'info-drawer' const $targetEl = document…" at bounding box center [361, 222] width 666 height 362
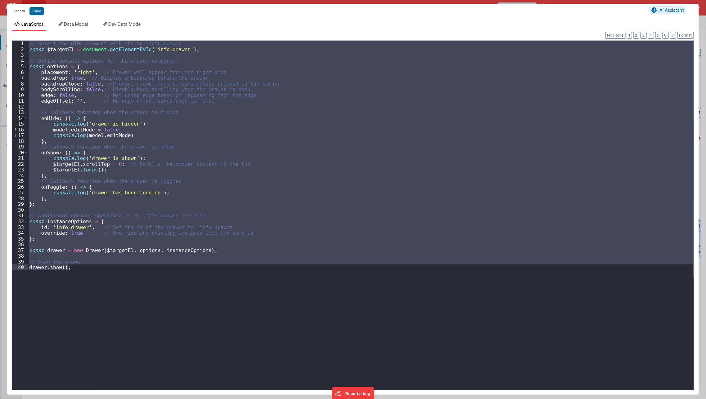
click at [23, 12] on button "Cancel" at bounding box center [18, 11] width 19 height 9
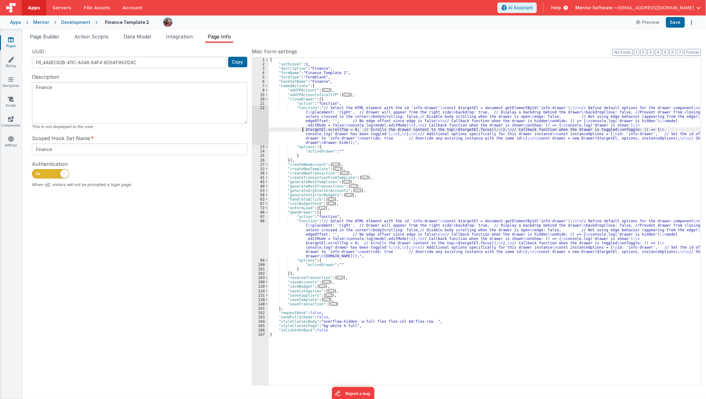
click at [283, 132] on div "{ "authLevel" : 1 , "description" : "Finance" , "formName" : "Finance Template …" at bounding box center [485, 226] width 432 height 336
click at [258, 133] on div "22" at bounding box center [260, 125] width 16 height 39
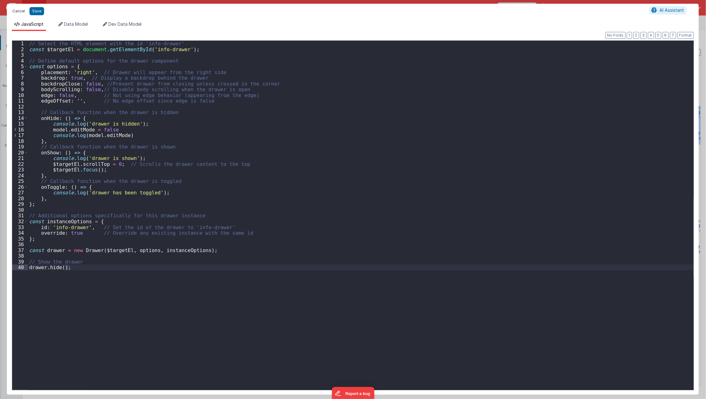
click at [17, 13] on button "Cancel" at bounding box center [18, 11] width 19 height 9
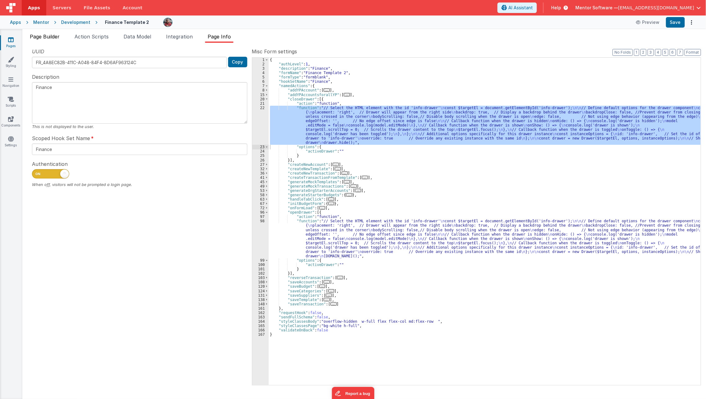
click at [54, 36] on span "Page Builder" at bounding box center [45, 37] width 30 height 6
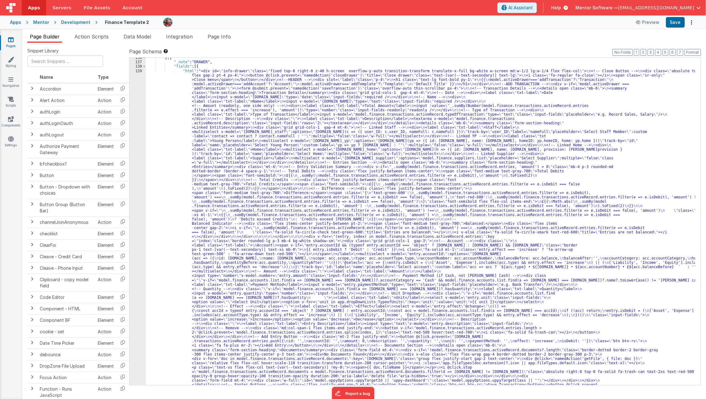
scroll to position [1915, 0]
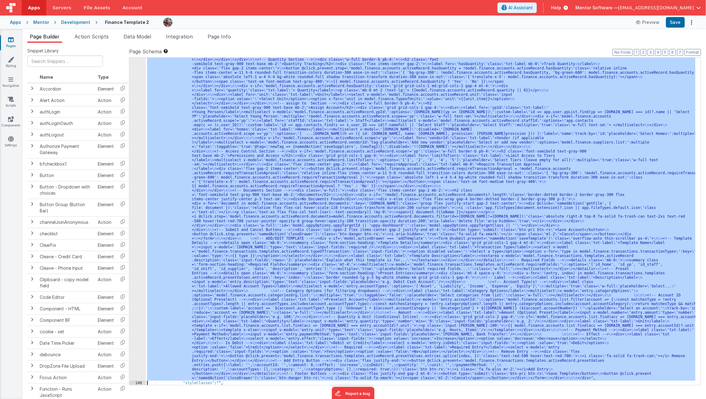
scroll to position [2393, 0]
click at [136, 214] on div "139 140 141 142 143 144 145 146" at bounding box center [137, 152] width 16 height 1123
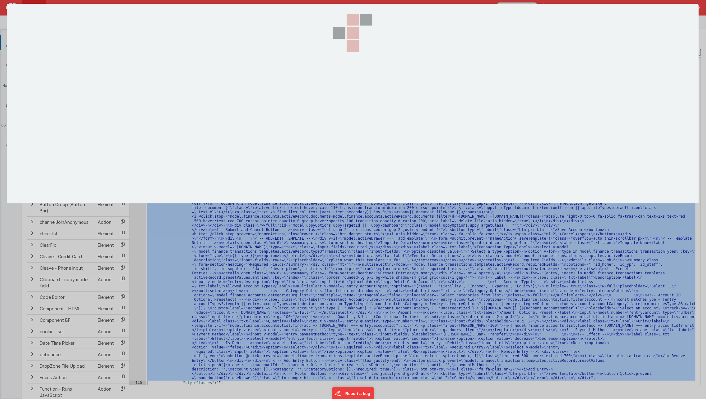
click at [136, 214] on div at bounding box center [353, 199] width 706 height 399
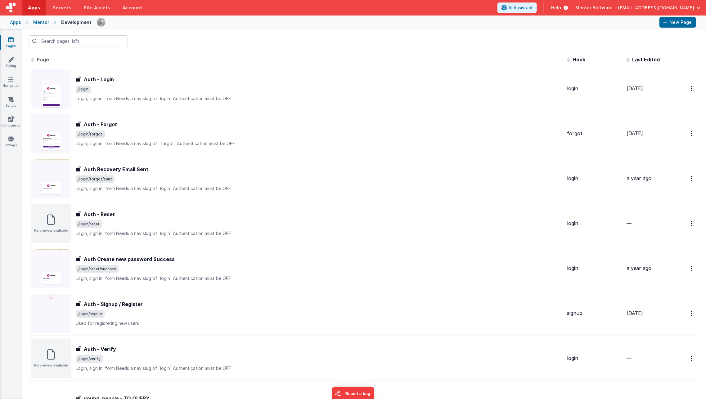
click at [85, 40] on input "text" at bounding box center [78, 41] width 99 height 12
click at [7, 100] on link "Scripts" at bounding box center [11, 102] width 22 height 12
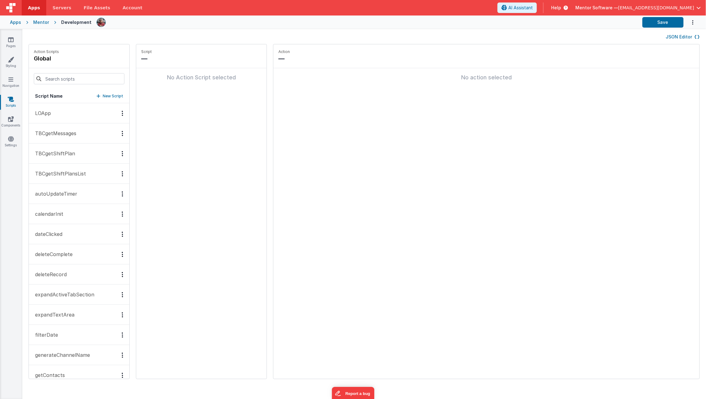
click at [677, 39] on button "JSON Editor" at bounding box center [683, 37] width 34 height 6
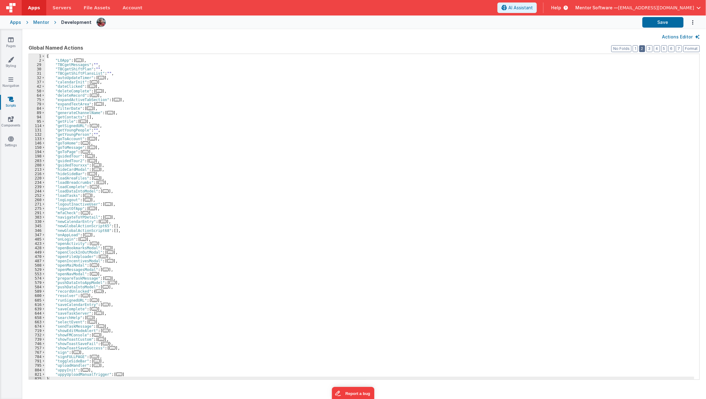
click at [645, 50] on button "2" at bounding box center [642, 48] width 6 height 7
click at [168, 228] on div "{ "LOApp" : [ ... ] , "TBCgetMessages" : "" , "TBCgetShiftPlan" : "" , "TBCgetS…" at bounding box center [369, 221] width 649 height 335
click at [140, 367] on div "{ "LOApp" : [ ... ] , "TBCgetMessages" : "" , "TBCgetShiftPlan" : "" , "TBCgetS…" at bounding box center [369, 219] width 649 height 335
click at [138, 375] on div "{ "LOApp" : [ ... ] , "TBCgetMessages" : "" , "TBCgetShiftPlan" : "" , "TBCgetS…" at bounding box center [369, 219] width 649 height 335
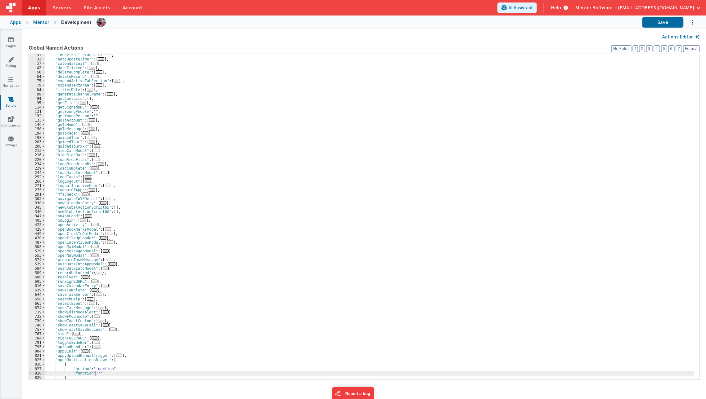
scroll to position [28, 0]
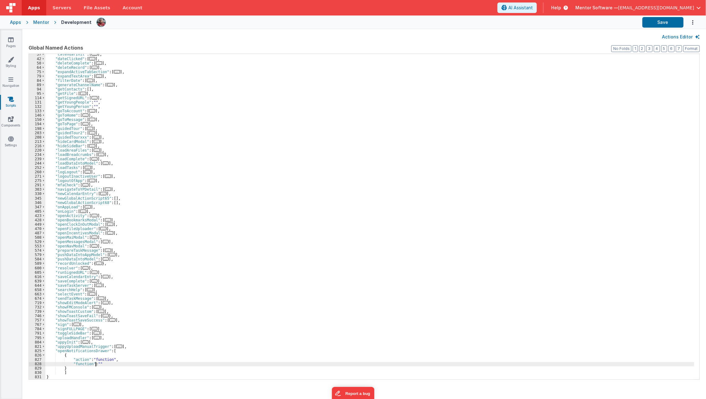
click at [31, 363] on div "828" at bounding box center [37, 364] width 16 height 4
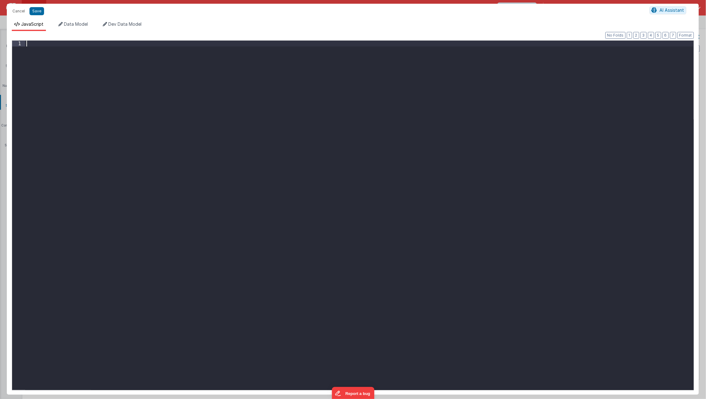
click at [171, 109] on div at bounding box center [359, 226] width 669 height 371
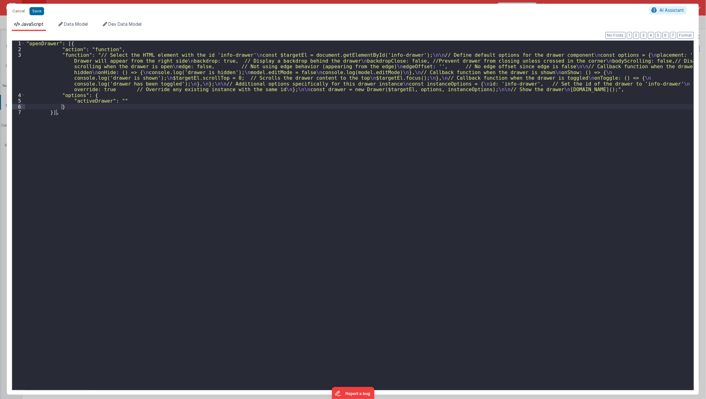
click at [171, 109] on div ""openDrawer" : [{ "action" : "function" , "function" : "// Select the HTML elem…" at bounding box center [359, 226] width 669 height 371
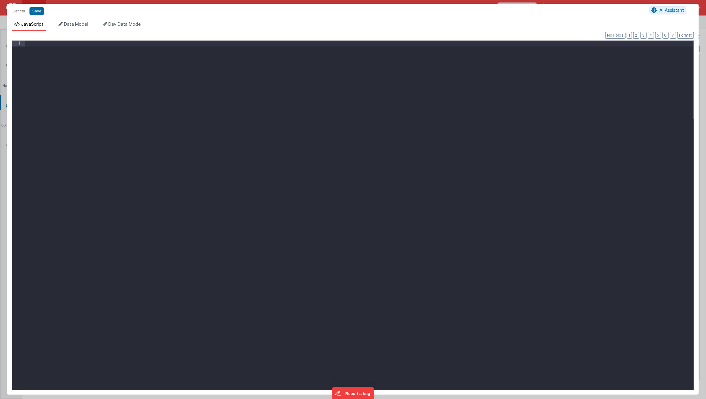
click at [161, 174] on div at bounding box center [359, 226] width 669 height 371
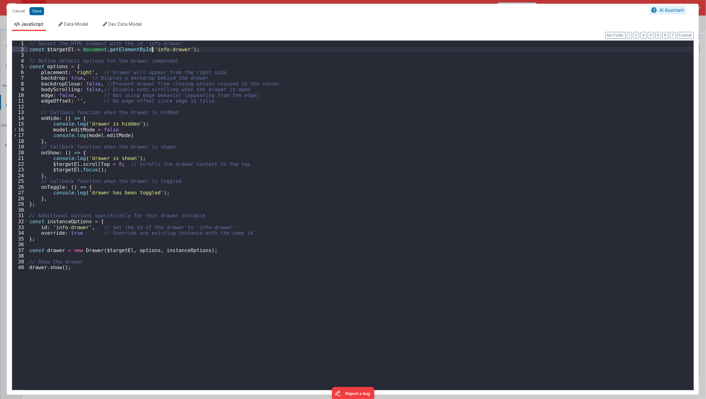
click at [152, 50] on div "// Select the HTML element with the id 'info-drawer' const $targetEl = document…" at bounding box center [361, 226] width 666 height 371
click at [112, 134] on div "// Select the HTML element with the id 'info-drawer' const $targetEl = document…" at bounding box center [361, 226] width 666 height 371
click at [118, 131] on div "// Select the HTML element with the id 'info-drawer' const $targetEl = document…" at bounding box center [361, 226] width 666 height 371
click at [128, 137] on div "// Select the HTML element with the id 'info-drawer' const $targetEl = document…" at bounding box center [361, 226] width 666 height 371
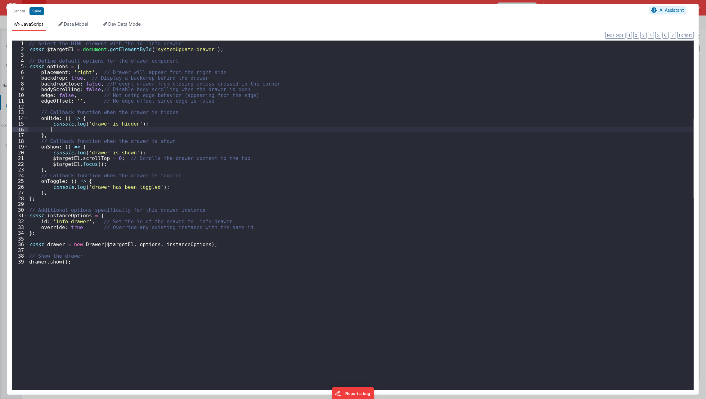
click at [88, 151] on div "// Select the HTML element with the id 'info-drawer' const $targetEl = document…" at bounding box center [361, 226] width 666 height 371
click at [162, 47] on div "// Select the HTML element with the id 'info-drawer' const $targetEl = document…" at bounding box center [361, 226] width 666 height 371
click at [96, 124] on div "// Select the HTML element with the id 'info-drawer' const $targetEl = document…" at bounding box center [361, 226] width 666 height 371
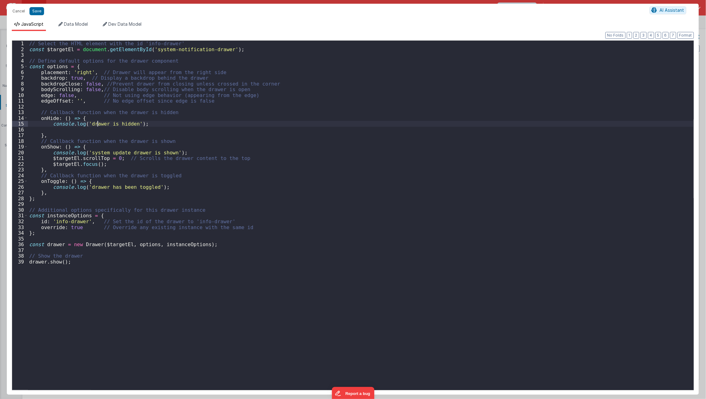
click at [96, 124] on div "// Select the HTML element with the id 'info-drawer' const $targetEl = document…" at bounding box center [361, 226] width 666 height 371
click at [93, 152] on div "// Select the HTML element with the id 'info-drawer' const $targetEl = document…" at bounding box center [361, 226] width 666 height 371
click at [55, 219] on div "// Select the HTML element with the id 'info-drawer' const $targetEl = document…" at bounding box center [361, 226] width 666 height 371
click at [55, 254] on div "// Select the HTML element with the id 'info-drawer' const $targetEl = document…" at bounding box center [361, 226] width 666 height 371
click at [34, 14] on button "Save" at bounding box center [36, 11] width 15 height 8
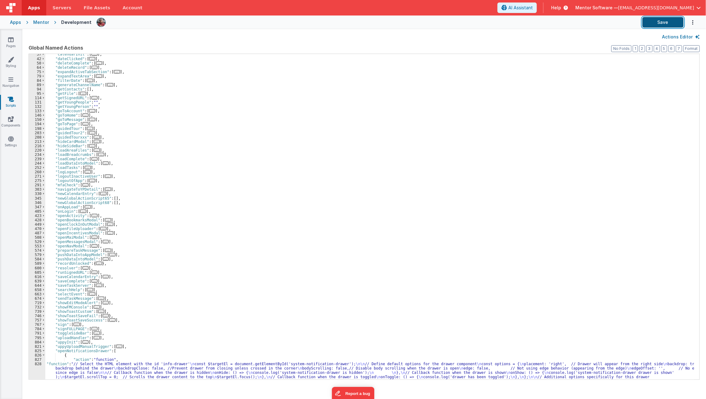
click at [652, 21] on button "Save" at bounding box center [662, 22] width 41 height 11
click at [79, 349] on div ""calendarInit" : [ ... ] , "dateClicked" : [ ... ] , "deleteComplete" : [ ... ]…" at bounding box center [369, 228] width 649 height 352
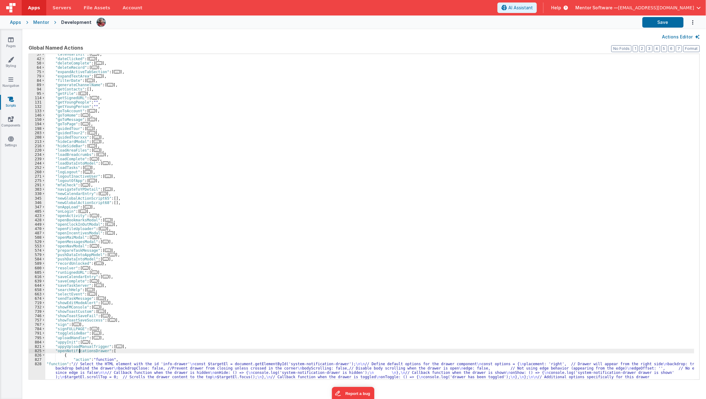
click at [79, 349] on div ""calendarInit" : [ ... ] , "dateClicked" : [ ... ] , "deleteComplete" : [ ... ]…" at bounding box center [369, 228] width 649 height 352
paste textarea
click at [661, 23] on button "Save" at bounding box center [662, 22] width 41 height 11
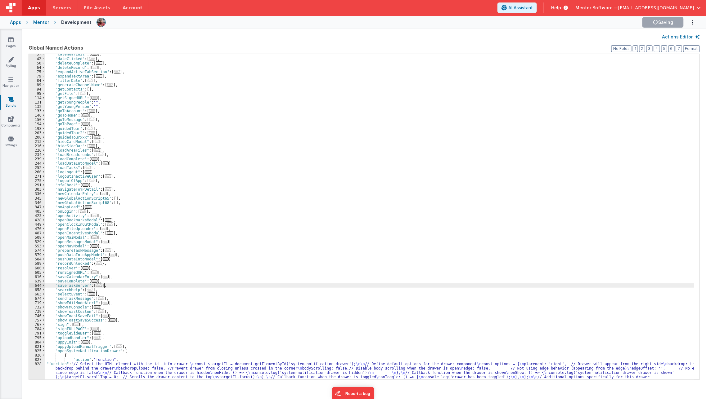
click at [376, 288] on div ""calendarInit" : [ ... ] , "dateClicked" : [ ... ] , "deleteComplete" : [ ... ]…" at bounding box center [369, 228] width 649 height 352
click at [44, 351] on span at bounding box center [43, 351] width 3 height 4
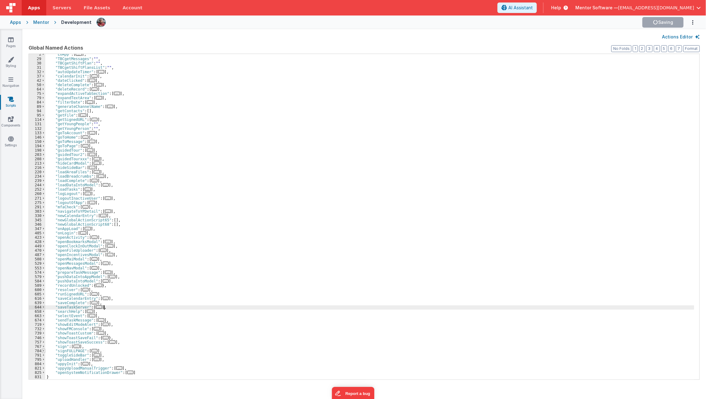
scroll to position [6, 0]
click at [136, 368] on div ""LOApp" : [ ... ] , "TBCgetMessages" : "" , "TBCgetShiftPlan" : "" , "TBCgetShi…" at bounding box center [369, 219] width 649 height 335
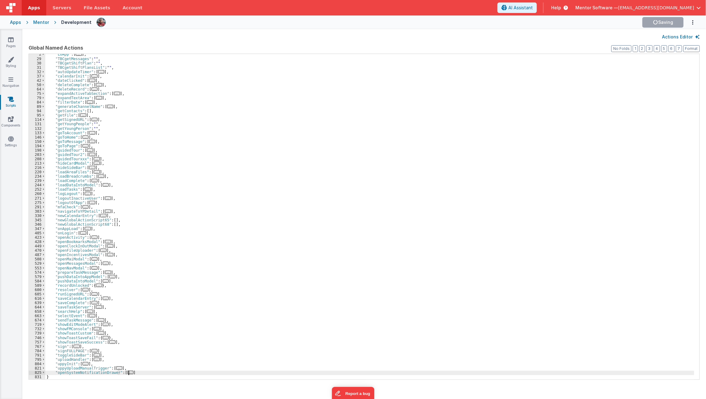
click at [139, 375] on div ""LOApp" : [ ... ] , "TBCgetMessages" : "" , "TBCgetShiftPlan" : "" , "TBCgetShi…" at bounding box center [369, 219] width 649 height 335
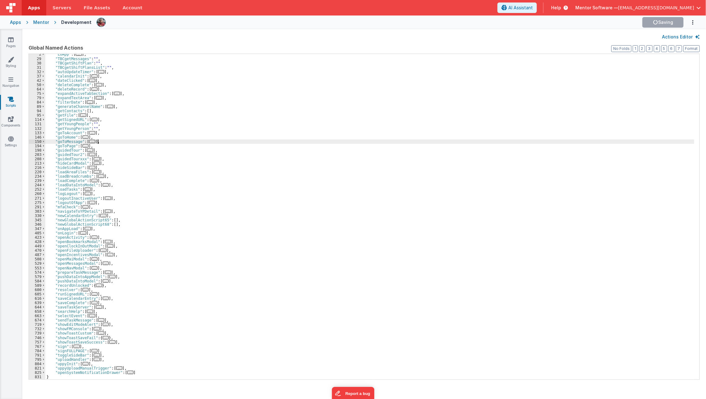
click at [513, 142] on div ""LOApp" : [ ... ] , "TBCgetMessages" : "" , "TBCgetShiftPlan" : "" , "TBCgetShi…" at bounding box center [369, 219] width 649 height 335
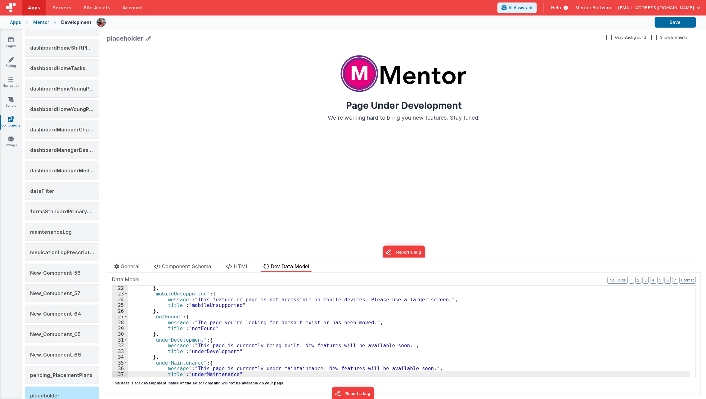
scroll to position [160, 0]
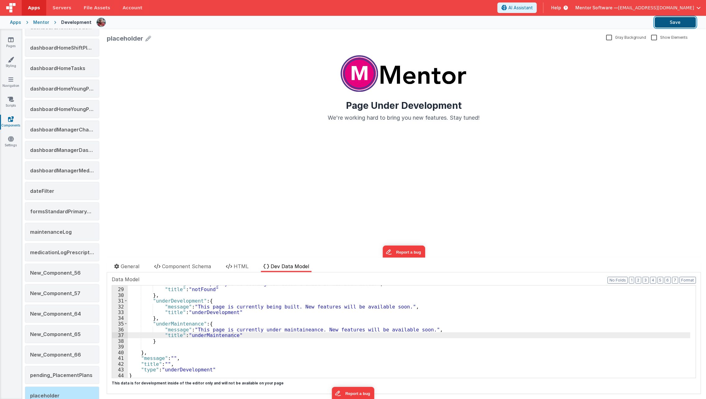
click at [675, 27] on button "Save" at bounding box center [675, 22] width 41 height 11
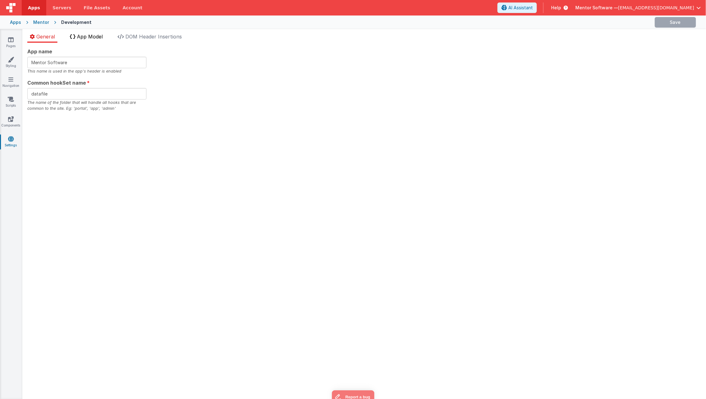
click at [85, 39] on span "App Model" at bounding box center [90, 37] width 26 height 6
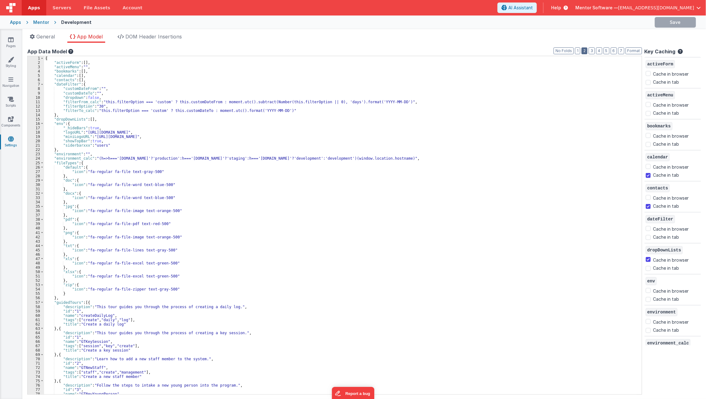
checkbox input "false"
checkbox input "true"
checkbox input "false"
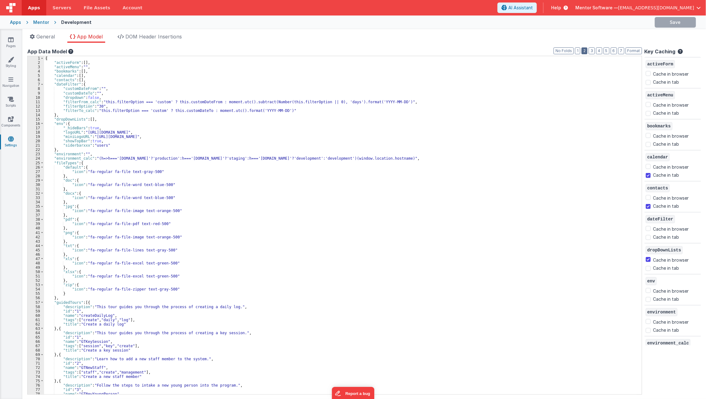
checkbox input "true"
checkbox input "false"
checkbox input "true"
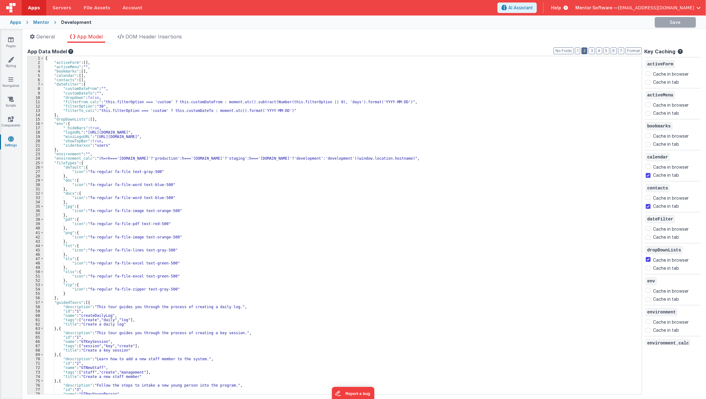
checkbox input "false"
checkbox input "true"
click at [584, 50] on button "2" at bounding box center [585, 50] width 6 height 7
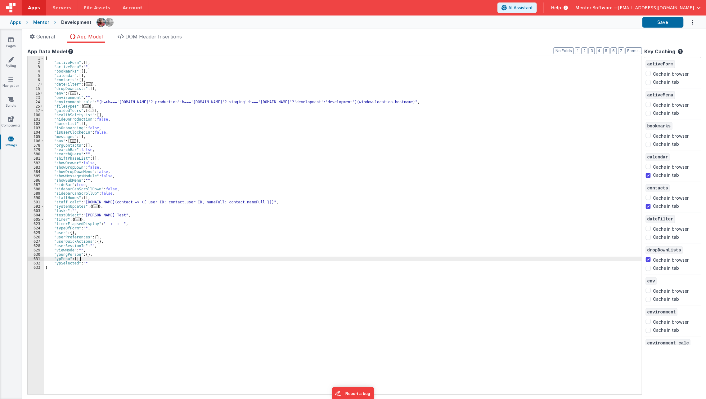
click at [162, 259] on div "{ "activeForm" : [ ] , "activeMenu" : "" , "bookmarks" : [ ] , "calendar" : [ ]…" at bounding box center [343, 229] width 598 height 347
click at [94, 207] on span "..." at bounding box center [95, 206] width 6 height 3
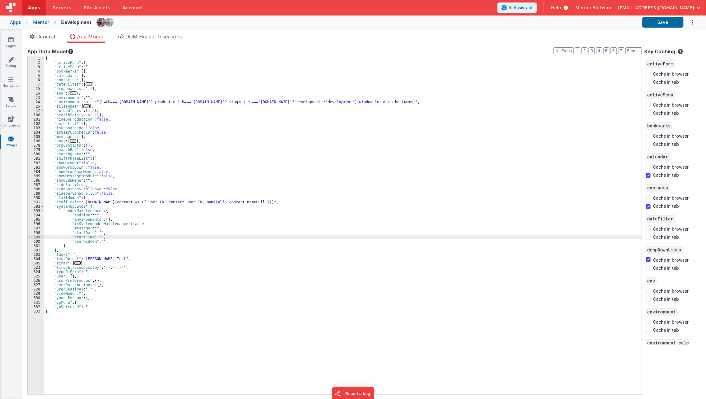
click at [110, 236] on div "{ "activeForm" : [ ] , "activeMenu" : "" , "bookmarks" : [ ] , "calendar" : [ ]…" at bounding box center [343, 229] width 598 height 347
click at [110, 241] on div "{ "activeForm" : [ ] , "activeMenu" : "" , "bookmarks" : [ ] , "calendar" : [ ]…" at bounding box center [343, 229] width 598 height 347
